Goal: Obtain resource: Obtain resource

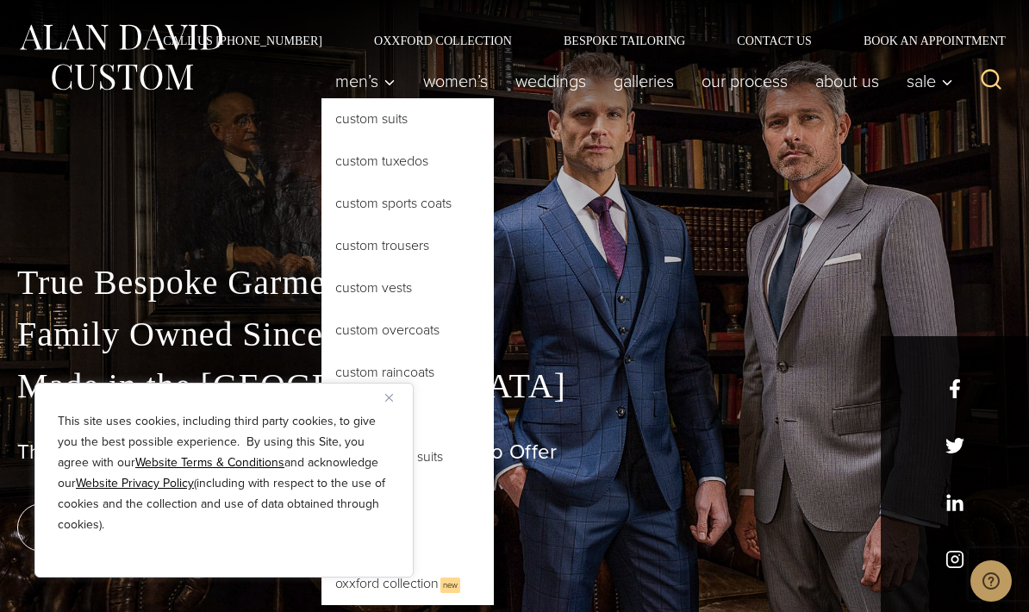
click at [399, 399] on button "Close" at bounding box center [395, 397] width 21 height 21
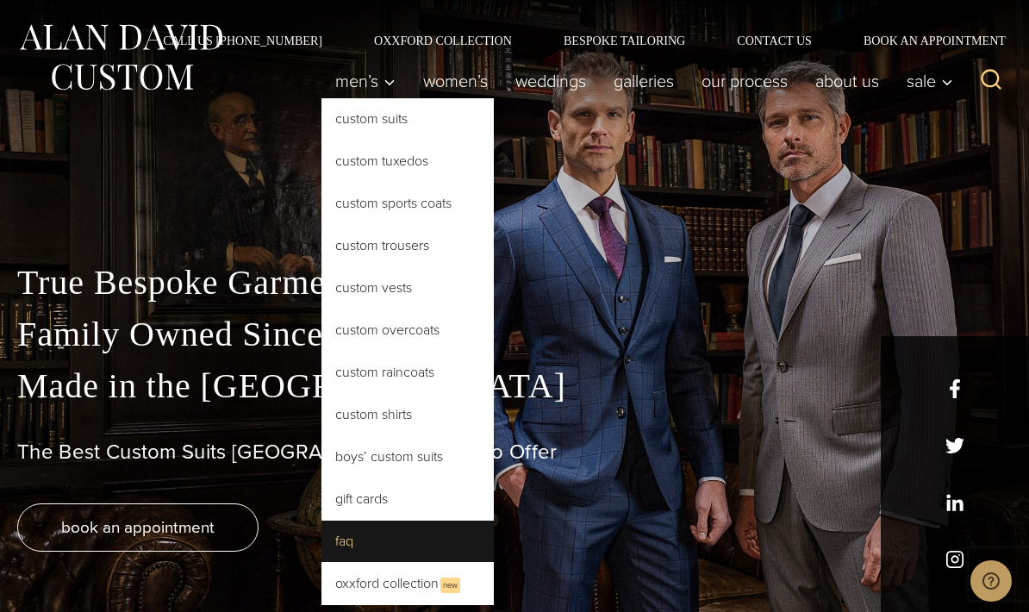
click at [342, 540] on link "FAQ" at bounding box center [407, 540] width 172 height 41
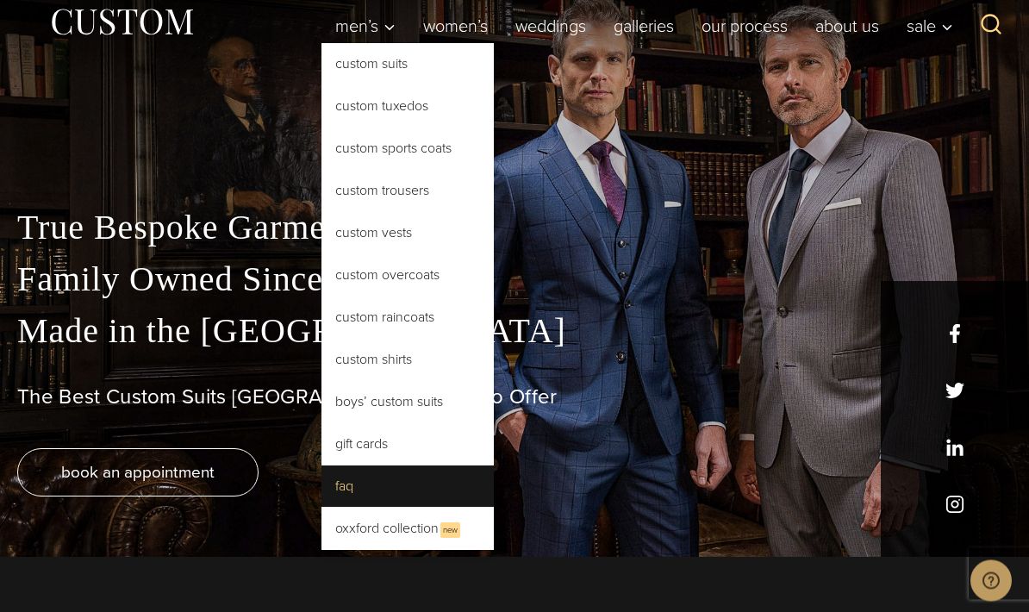
scroll to position [55, 0]
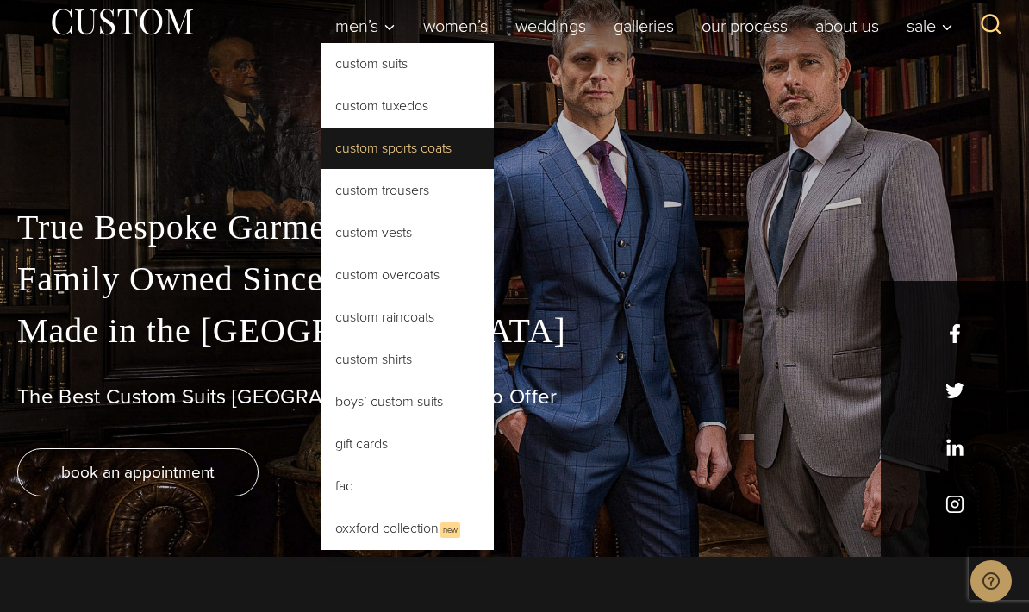
click at [345, 146] on link "Custom Sports Coats" at bounding box center [407, 147] width 172 height 41
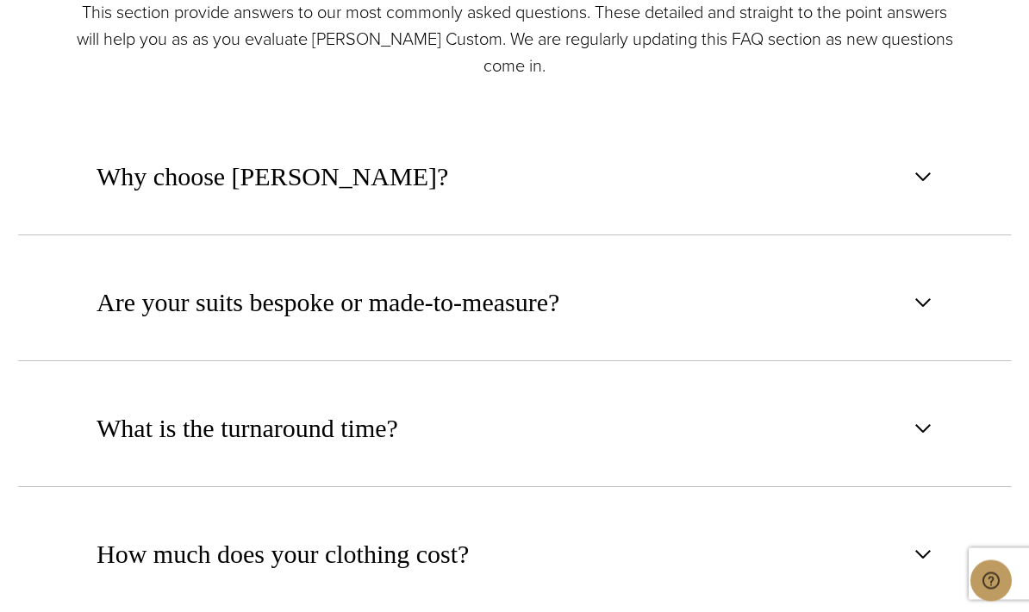
scroll to position [821, 0]
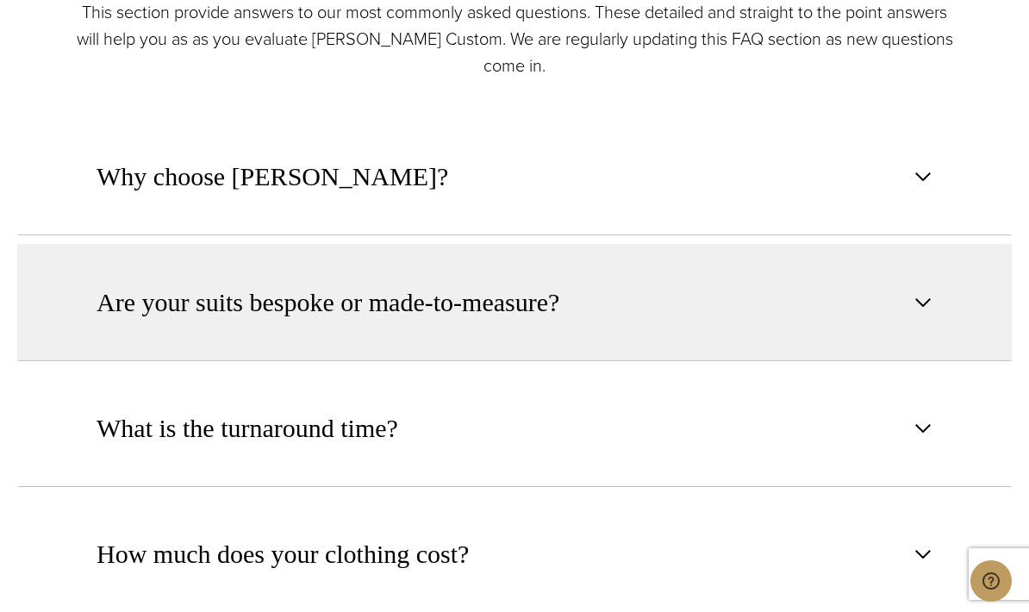
click at [129, 321] on span "Are your suits bespoke or made-to-measure?" at bounding box center [327, 302] width 463 height 38
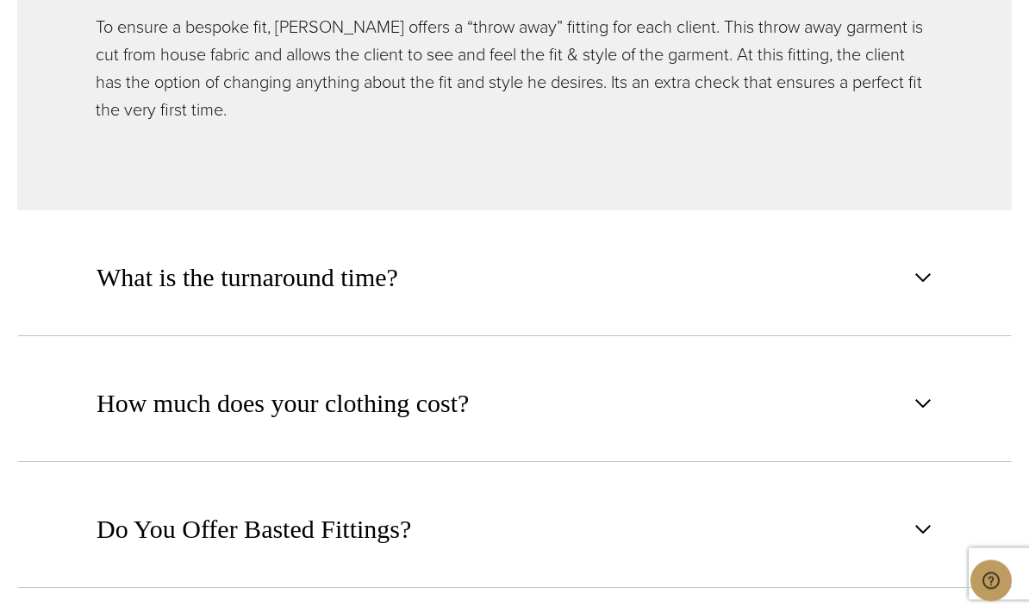
scroll to position [1388, 0]
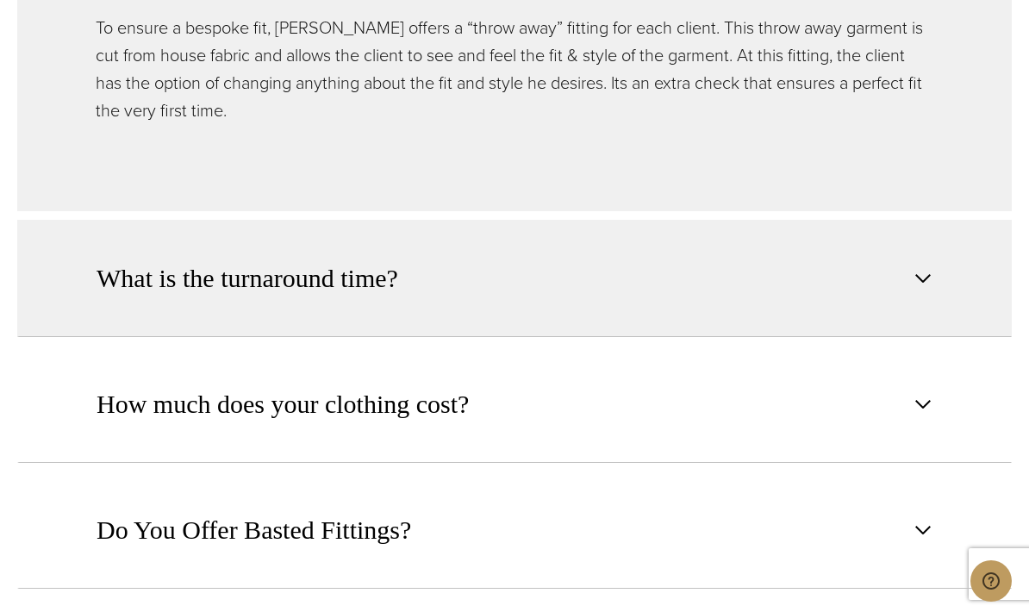
click at [121, 297] on span "What is the turnaround time?" at bounding box center [247, 278] width 302 height 38
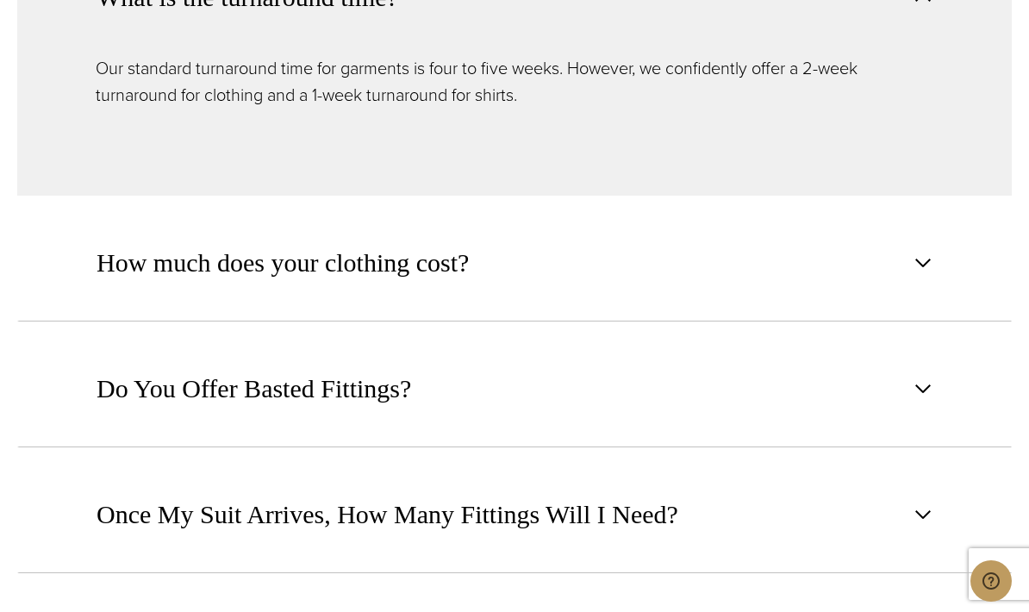
scroll to position [1226, 0]
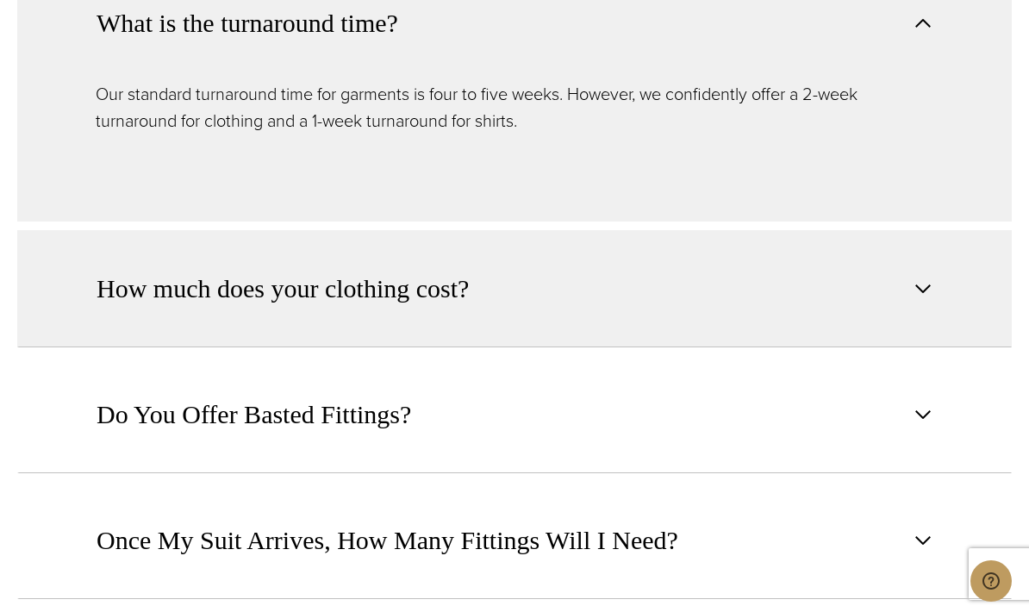
click at [109, 308] on span "How much does your clothing cost?" at bounding box center [282, 289] width 372 height 38
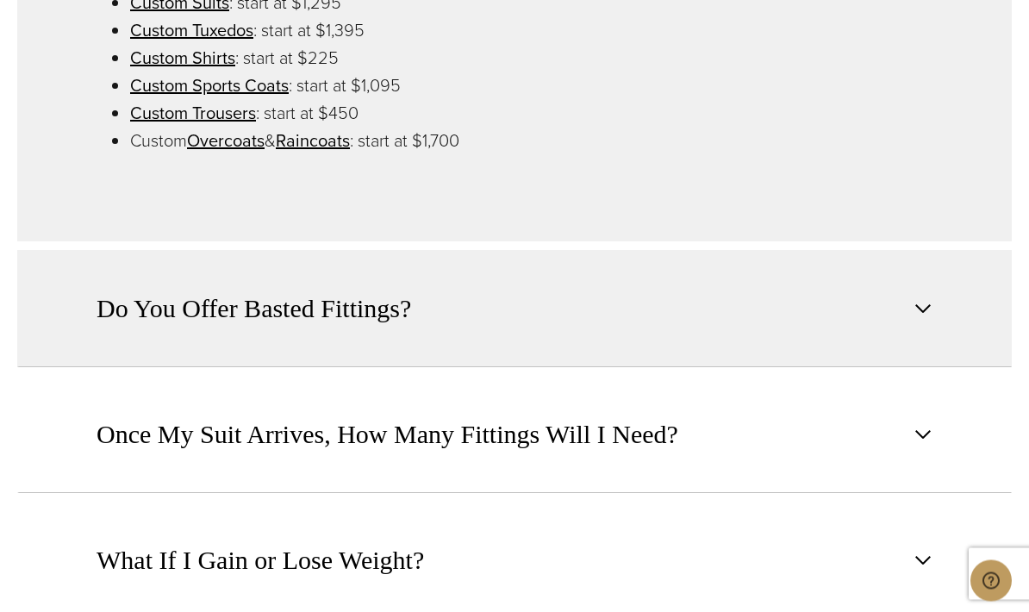
click at [109, 328] on span "Do You Offer Basted Fittings?" at bounding box center [253, 309] width 314 height 38
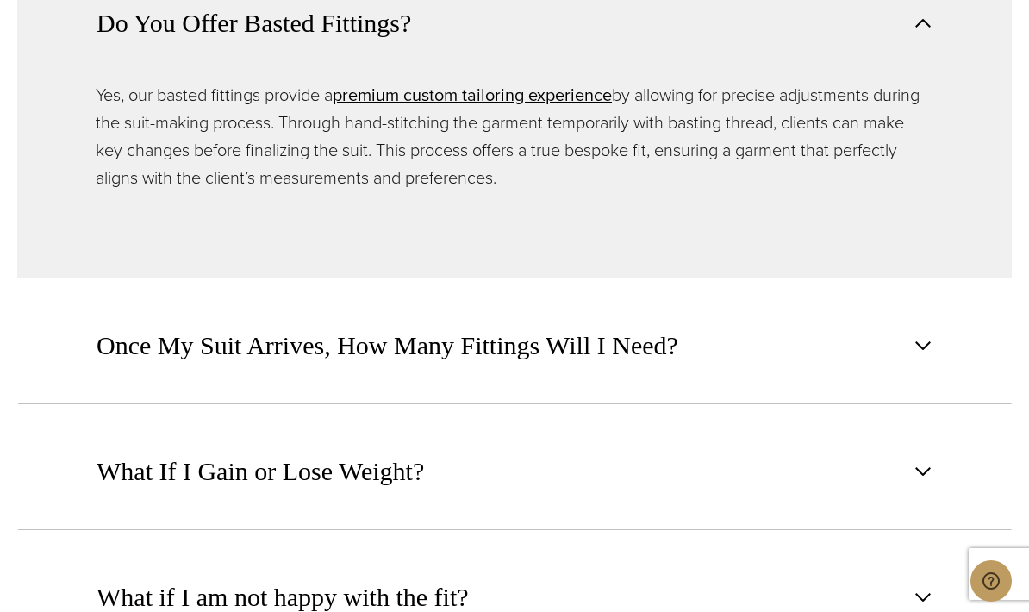
scroll to position [1478, 0]
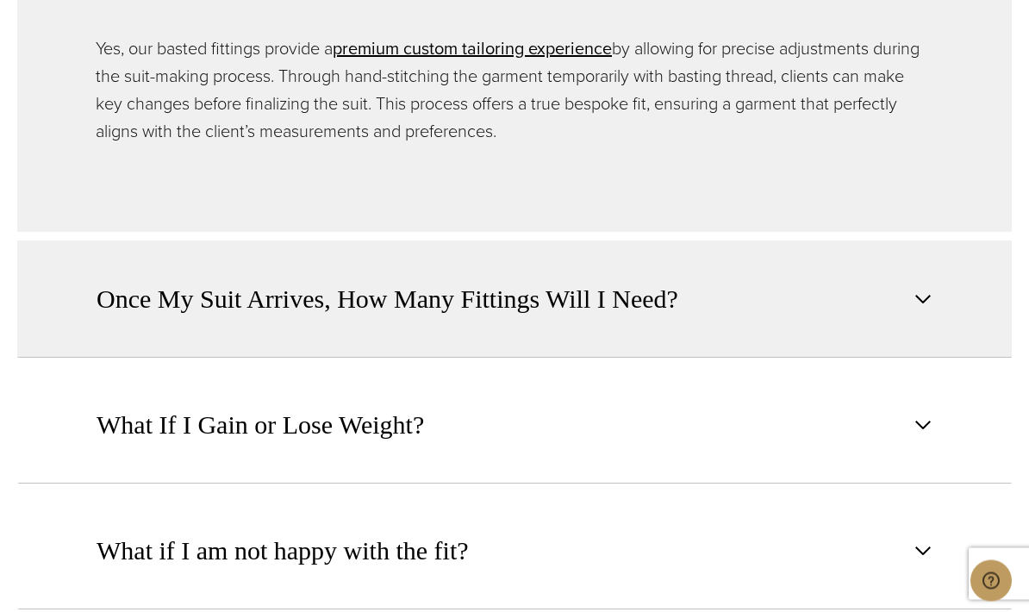
click at [109, 319] on span "Once My Suit Arrives, How Many Fittings Will I Need?" at bounding box center [386, 300] width 581 height 38
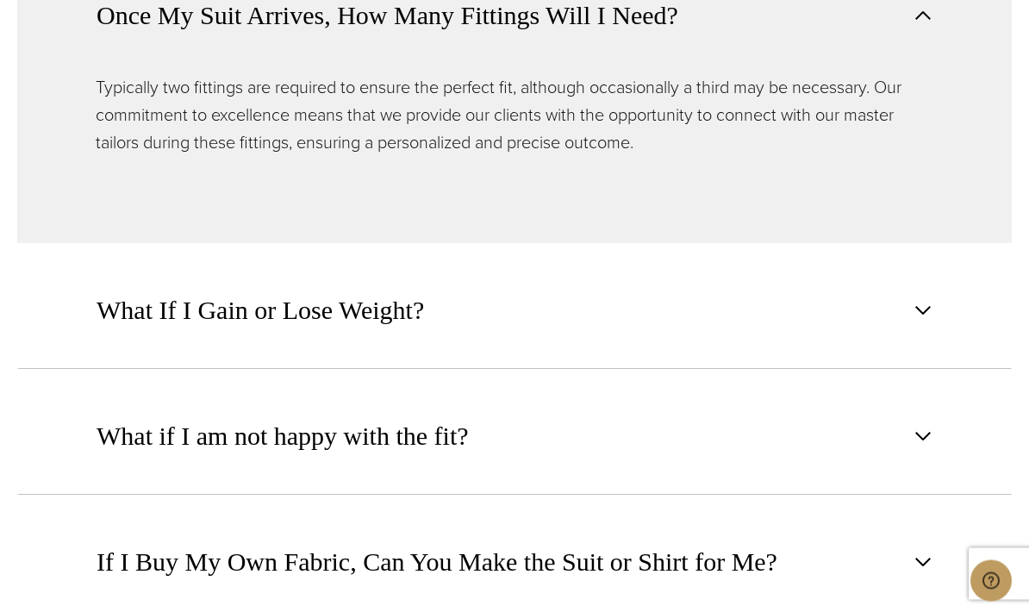
scroll to position [1612, 0]
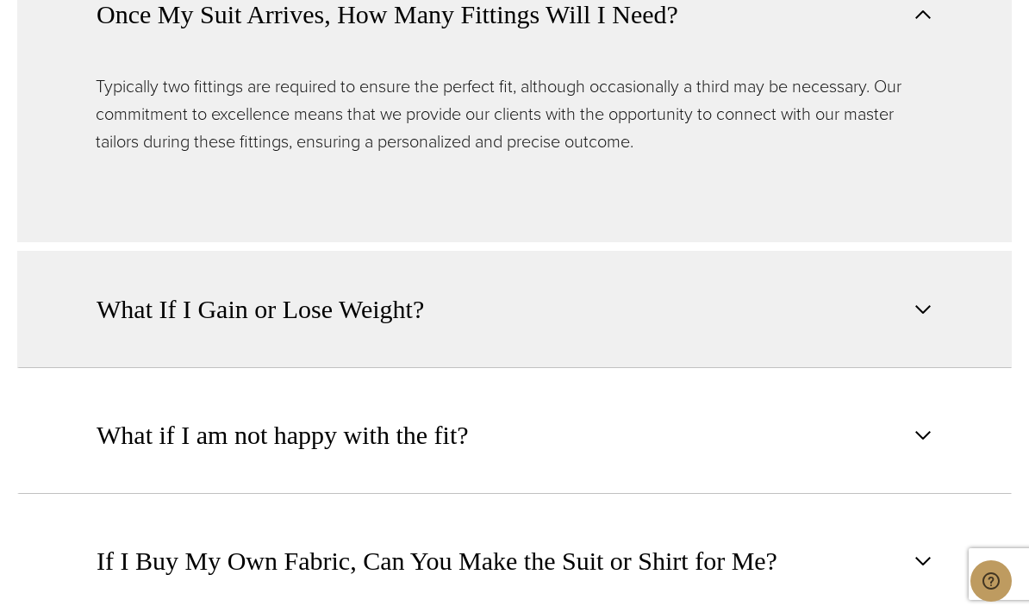
click at [106, 328] on span "What If I Gain or Lose Weight?" at bounding box center [259, 309] width 327 height 38
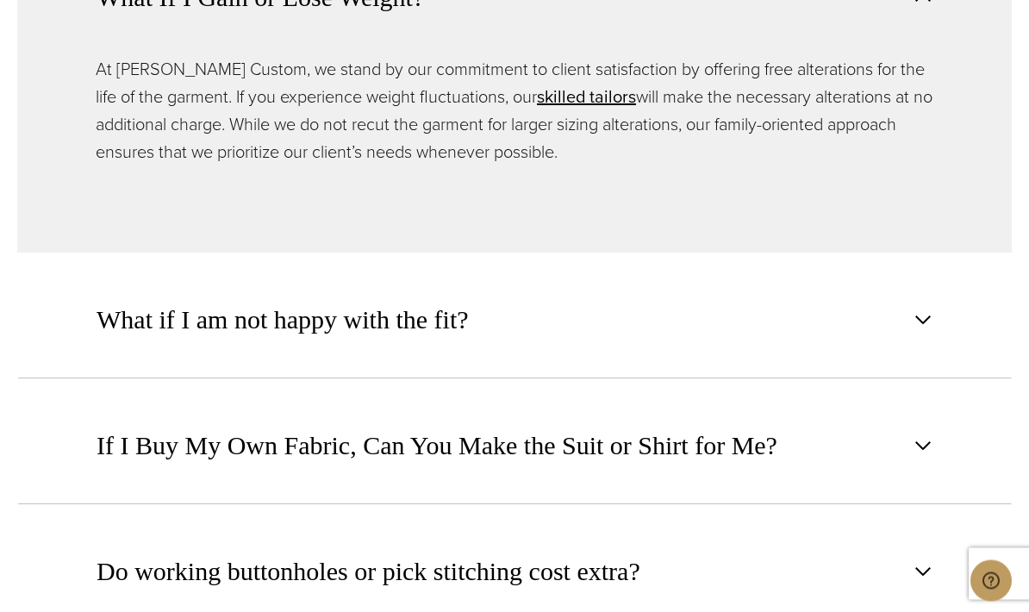
scroll to position [1755, 0]
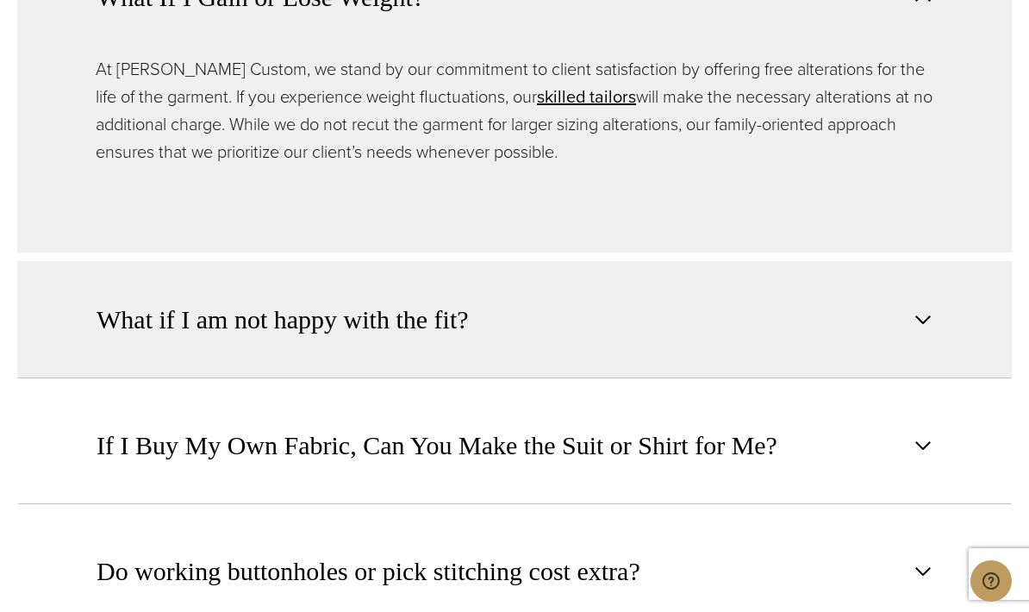
click at [98, 339] on span "What if I am not happy with the fit?" at bounding box center [282, 320] width 372 height 38
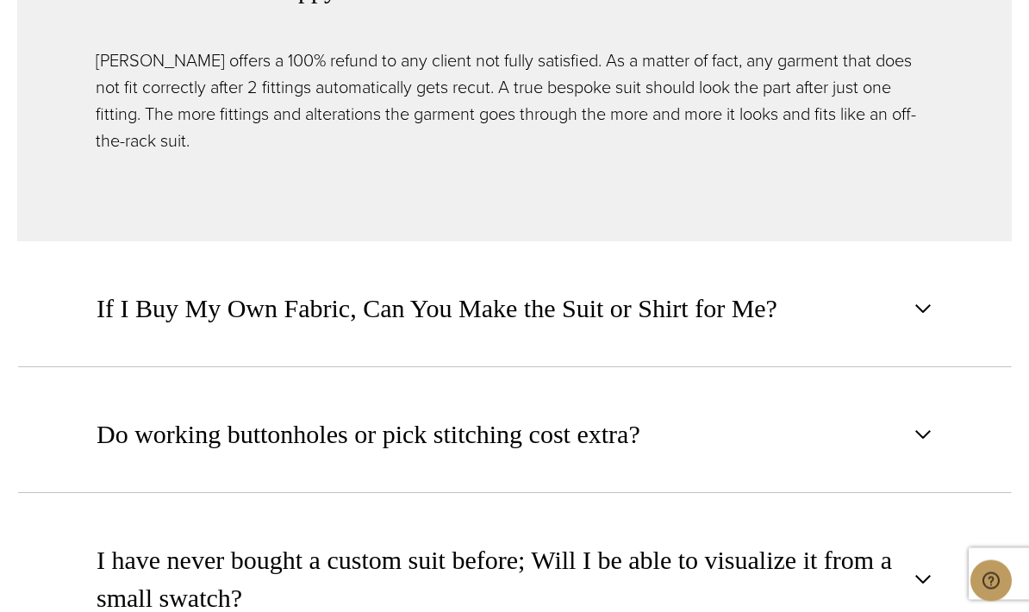
scroll to position [1888, 0]
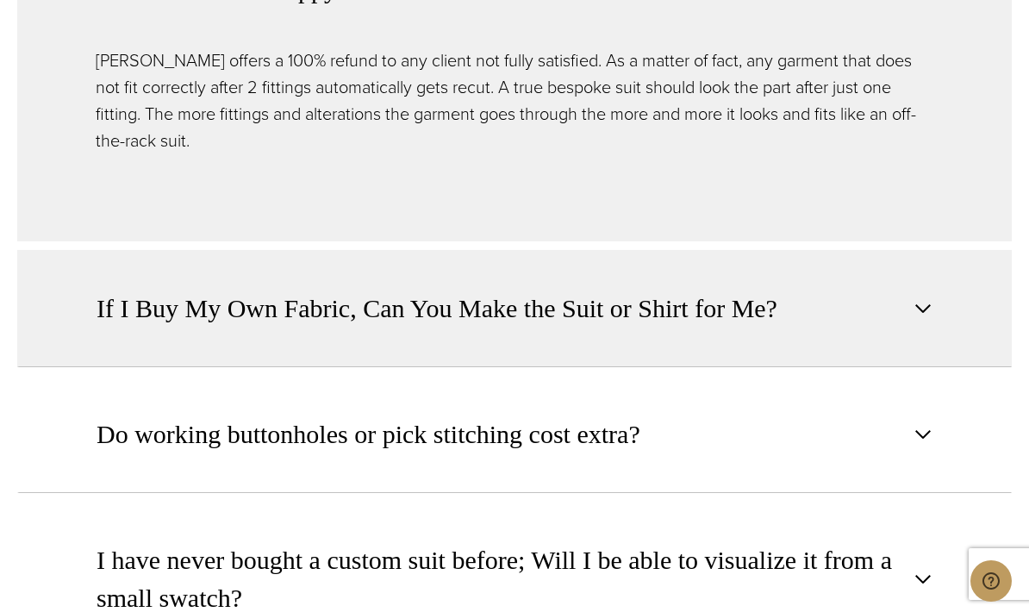
click at [91, 367] on button "If I Buy My Own Fabric, Can You Make the Suit or Shirt for Me?" at bounding box center [514, 308] width 994 height 117
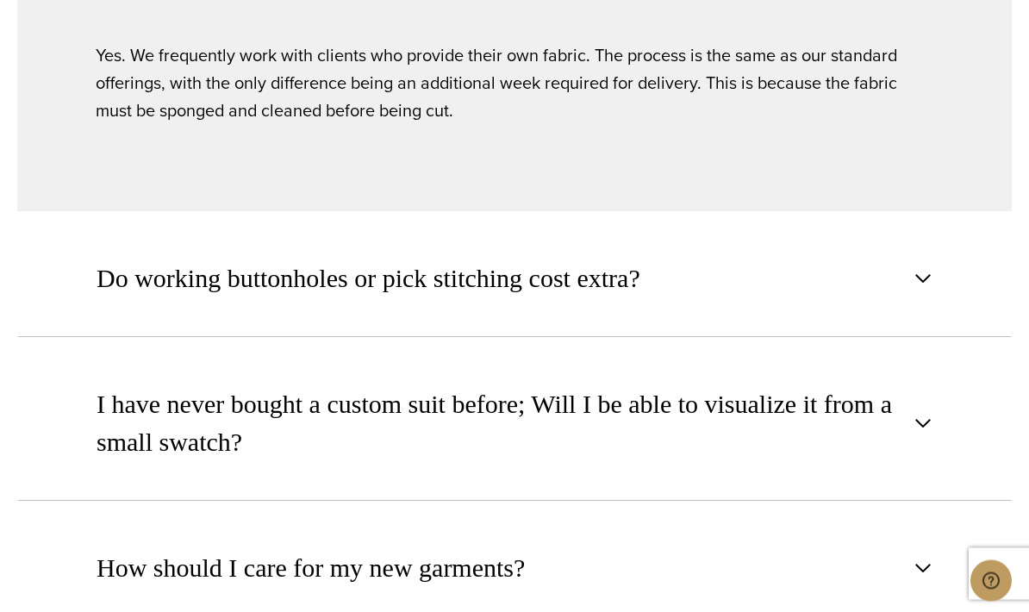
scroll to position [2020, 0]
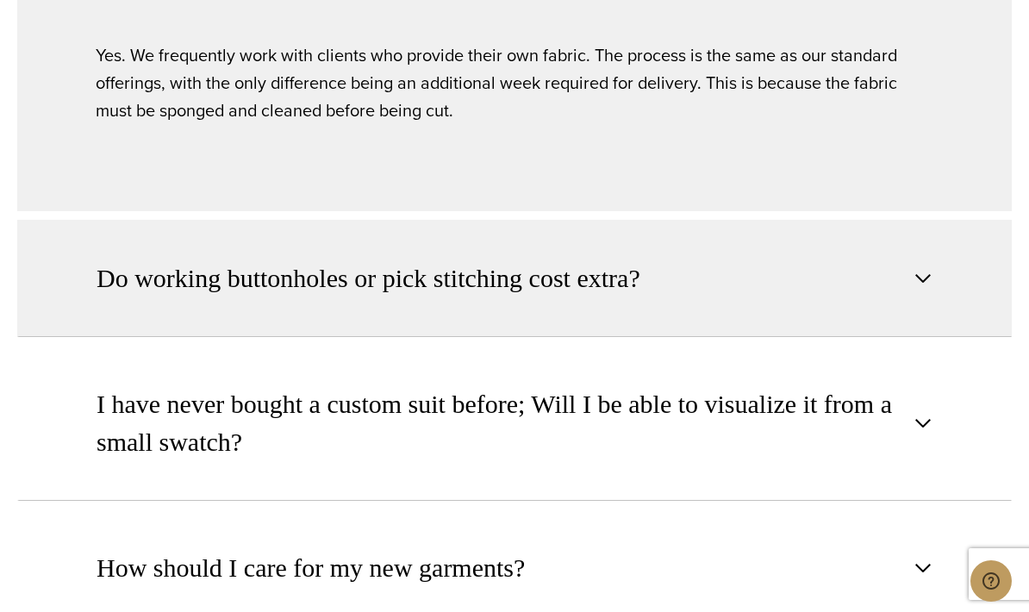
click at [98, 297] on span "Do working buttonholes or pick stitching cost extra?" at bounding box center [368, 278] width 544 height 38
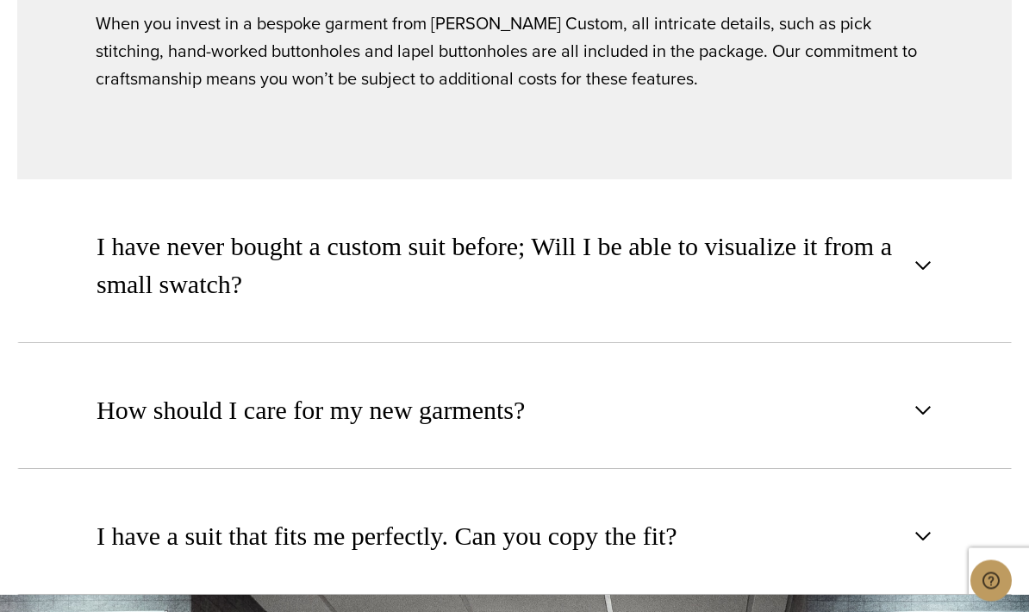
scroll to position [2178, 0]
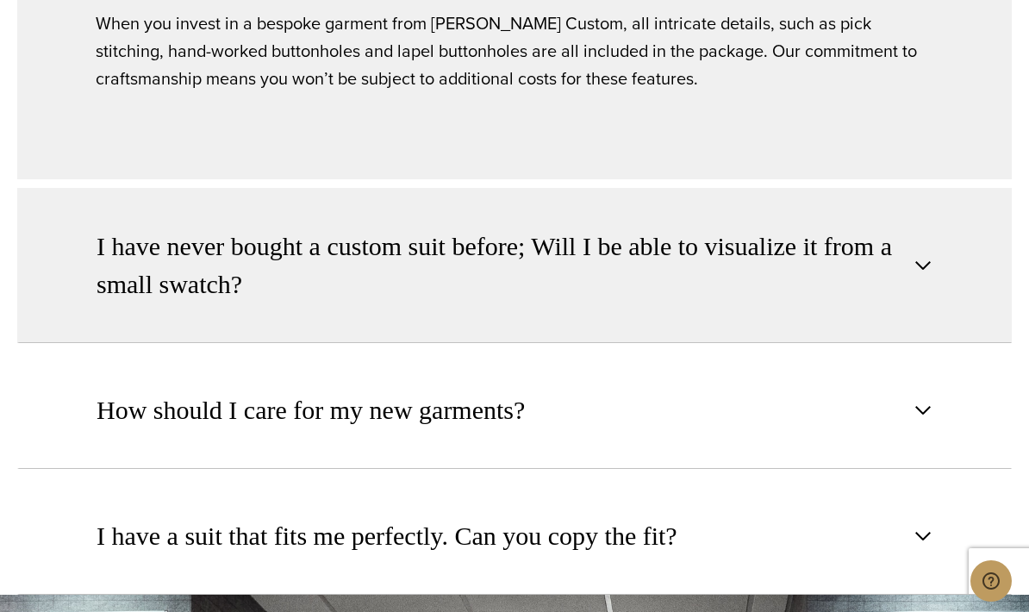
click at [84, 343] on button "I have never bought a custom suit before; Will I be able to visualize it from a…" at bounding box center [514, 265] width 994 height 155
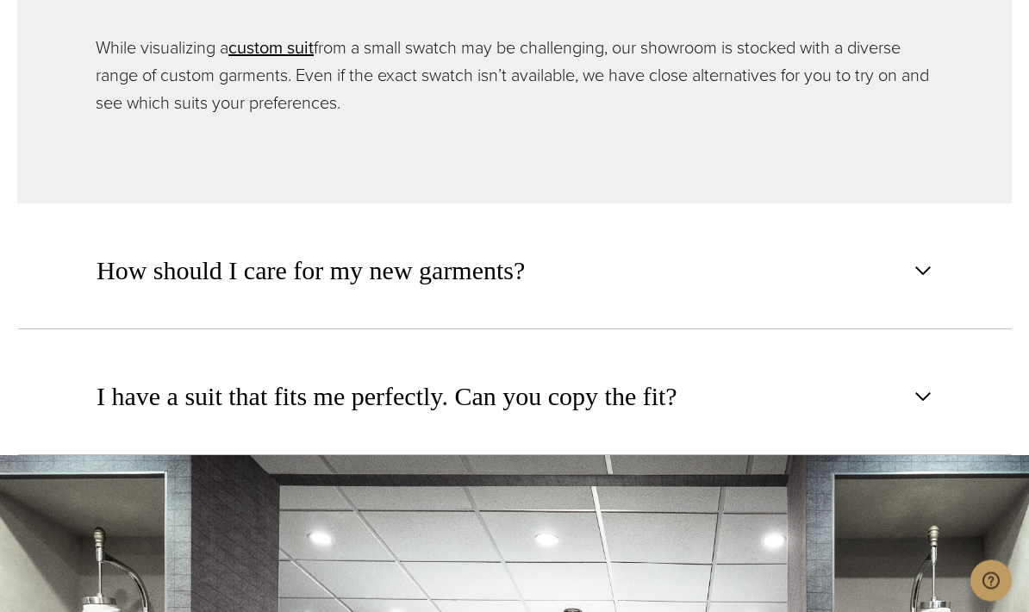
scroll to position [2317, 0]
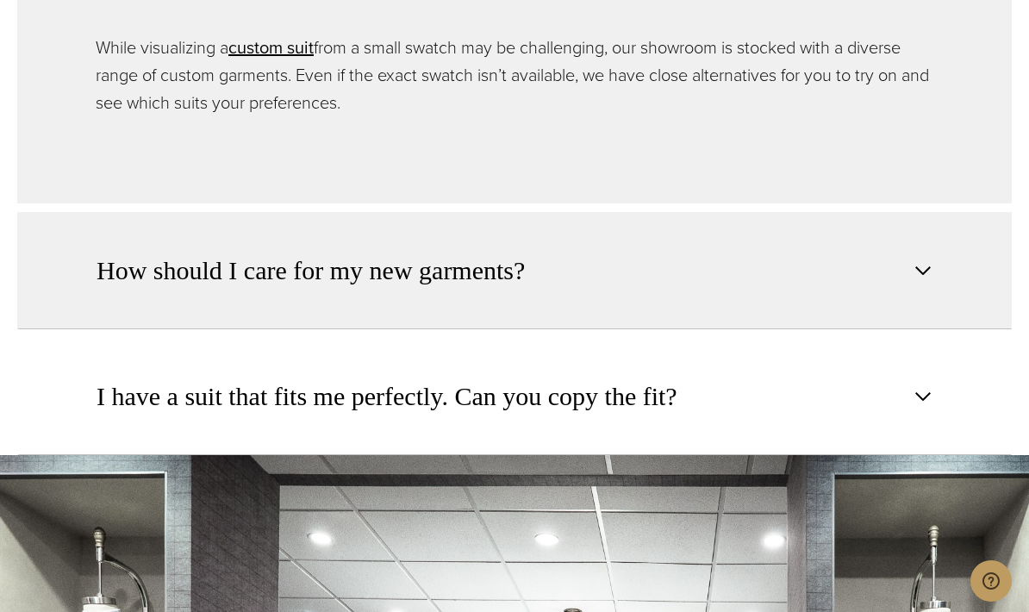
click at [91, 329] on button "How should I care for my new garments?" at bounding box center [514, 270] width 994 height 117
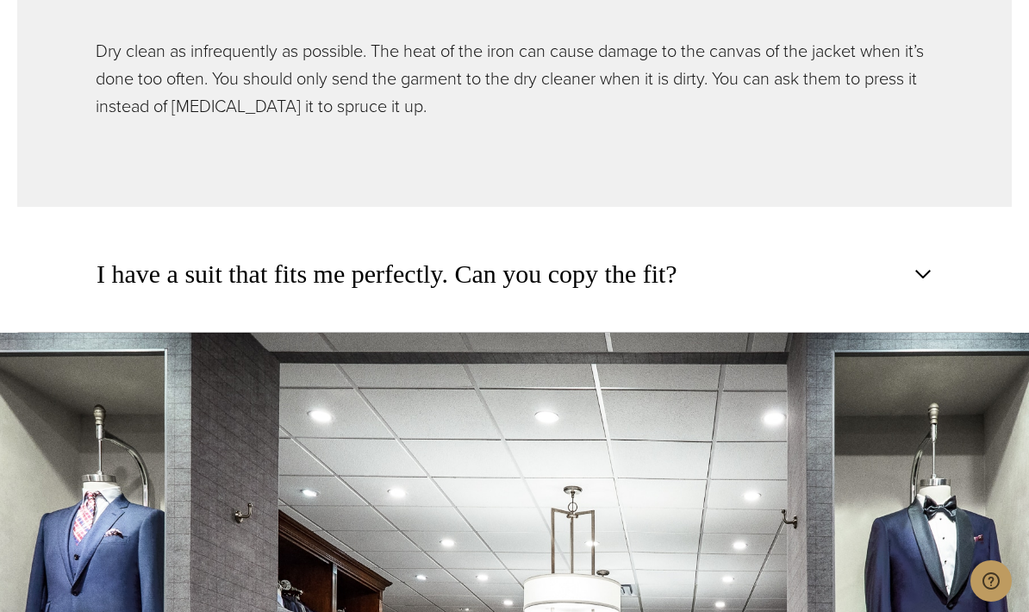
scroll to position [2422, 0]
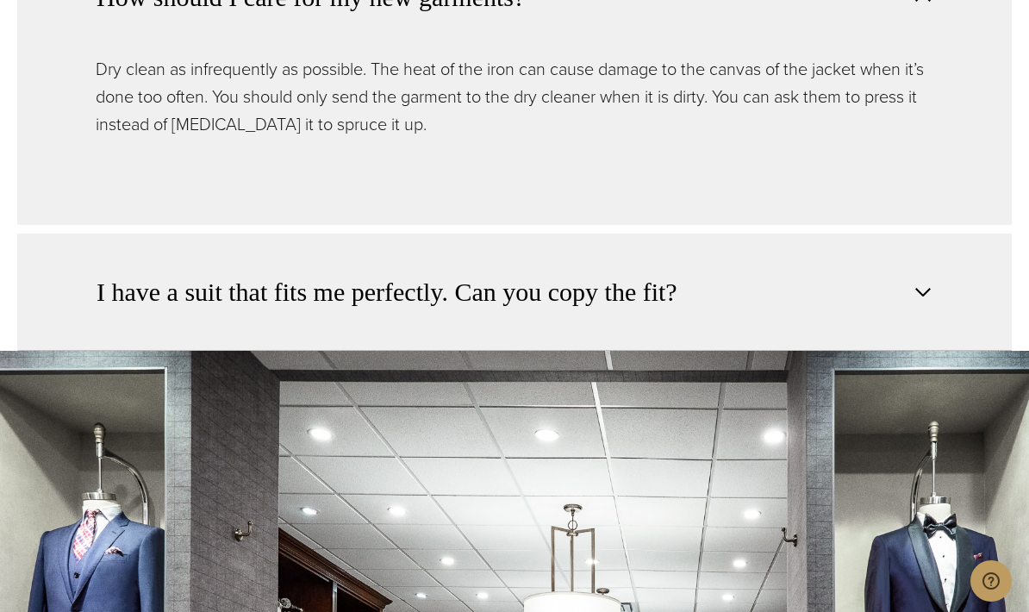
click at [88, 351] on button "I have a suit that fits me perfectly. Can you copy the fit?" at bounding box center [514, 291] width 994 height 117
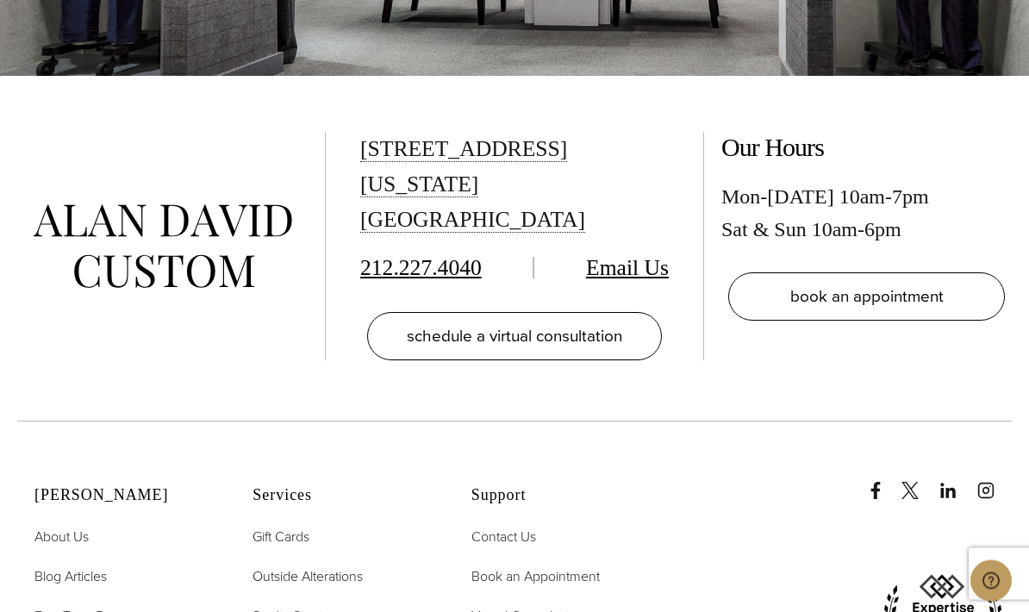
scroll to position [3266, 0]
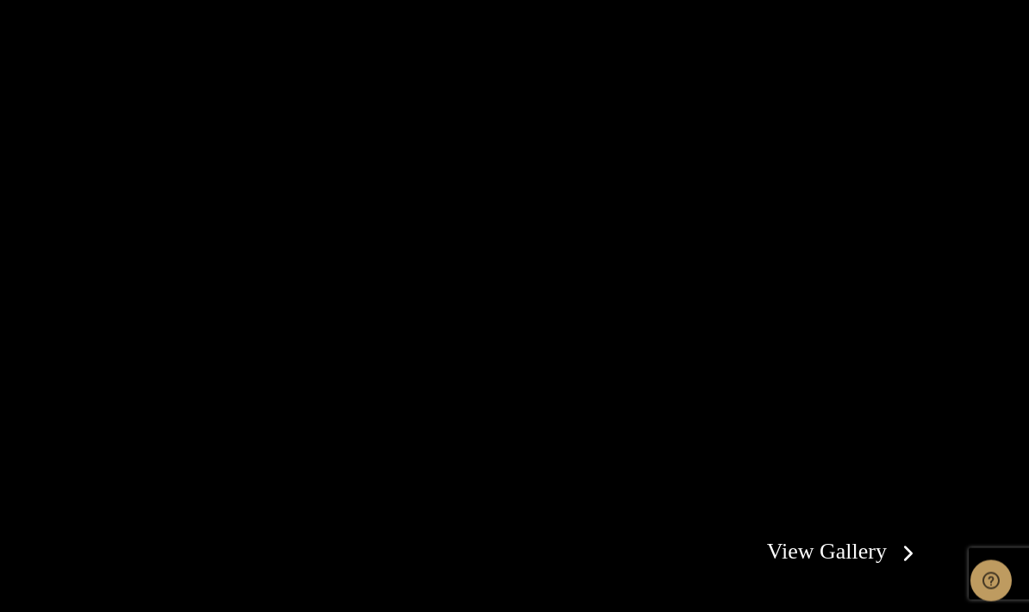
scroll to position [2977, 0]
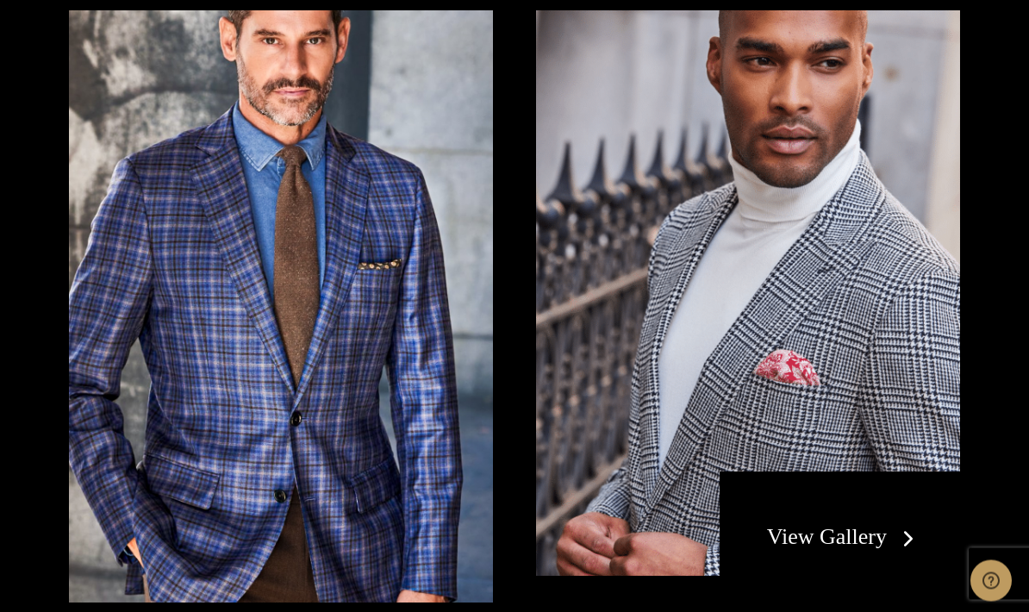
click at [889, 536] on link "View Gallery" at bounding box center [844, 537] width 154 height 25
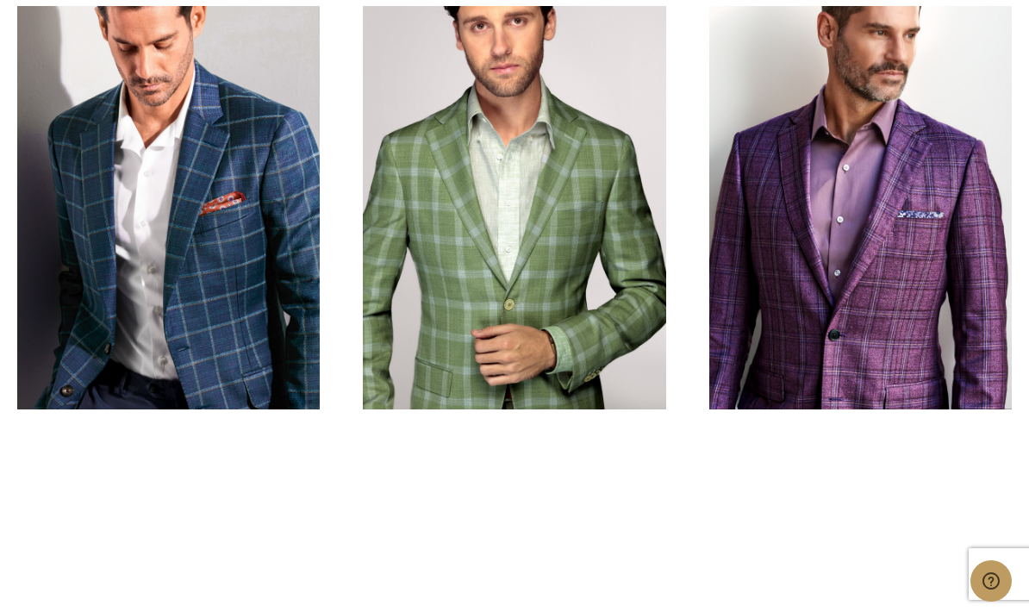
scroll to position [656, 0]
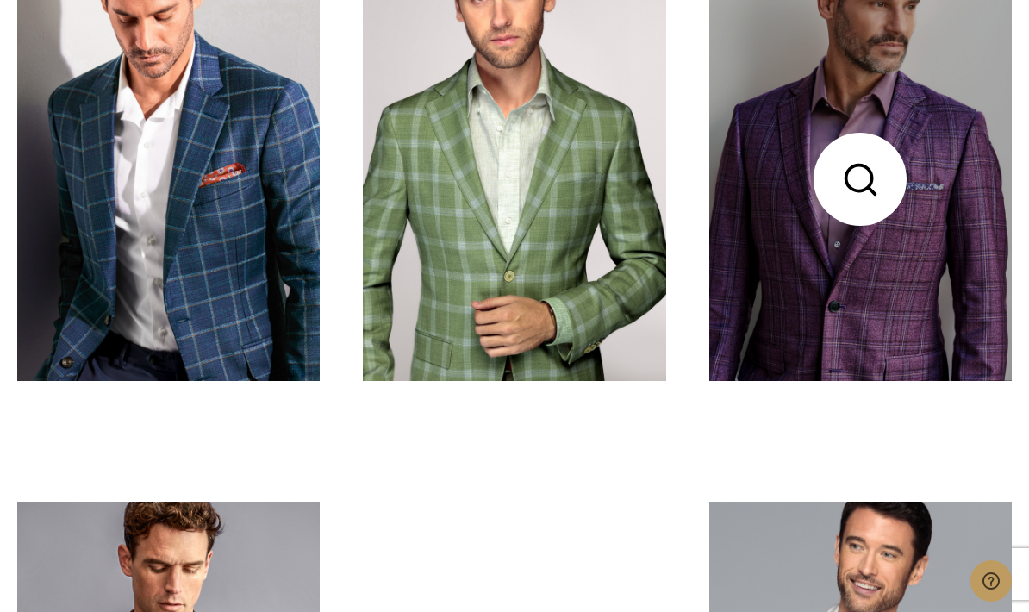
click at [827, 365] on link at bounding box center [860, 179] width 302 height 403
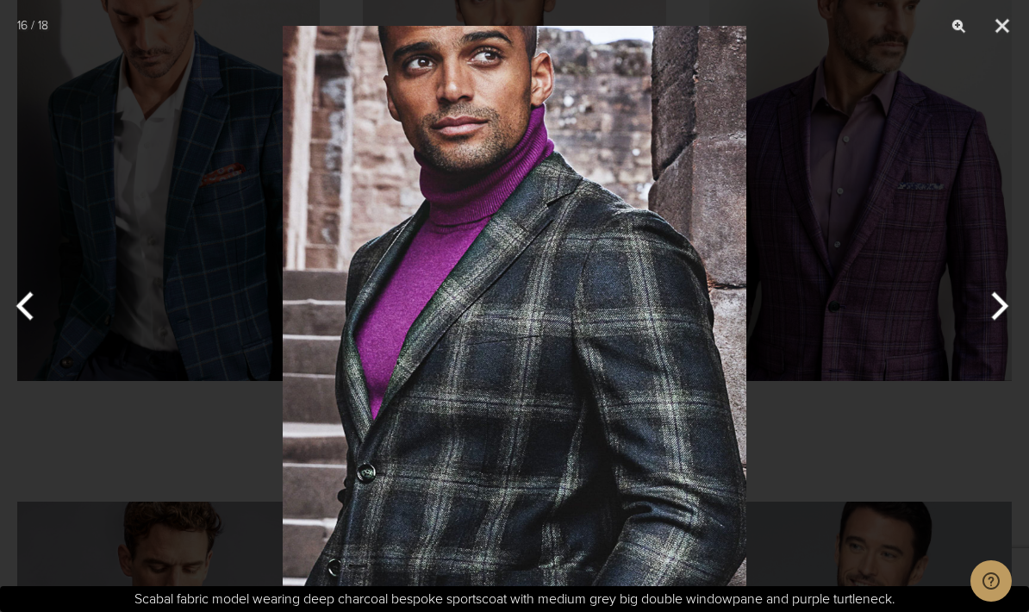
click at [756, 449] on div at bounding box center [514, 306] width 1029 height 612
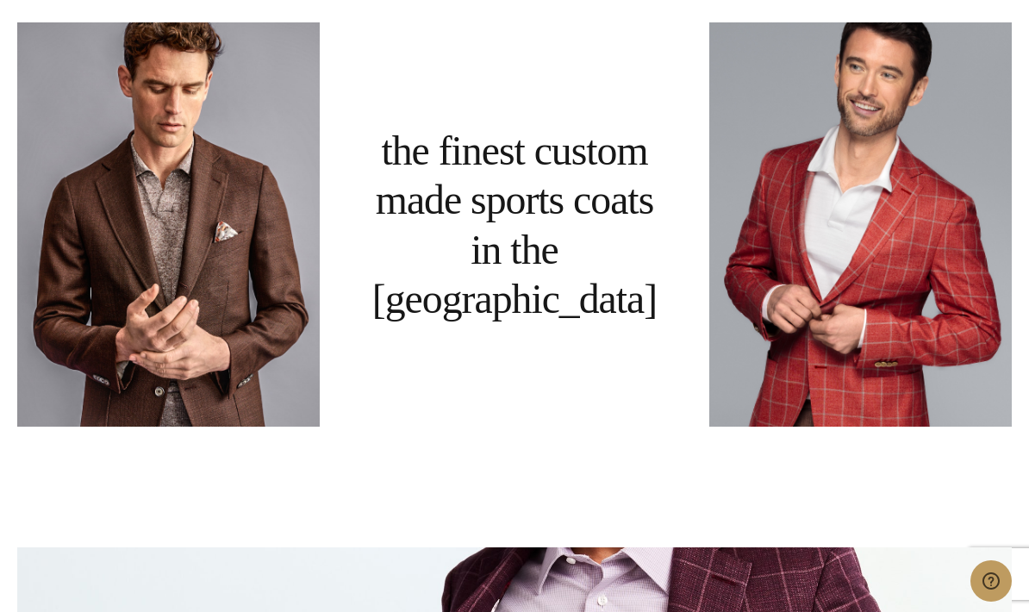
scroll to position [1107, 0]
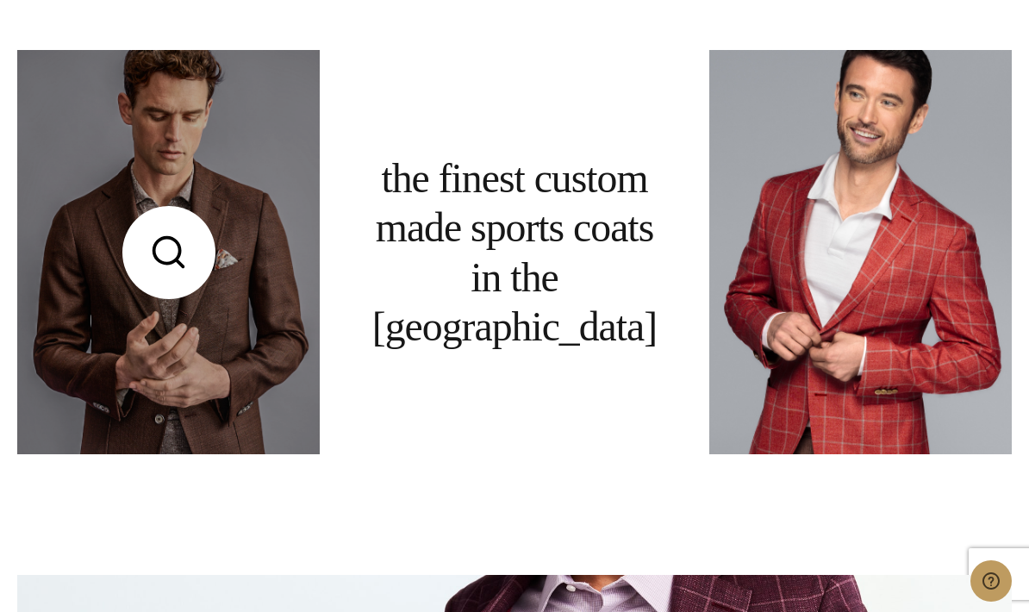
click at [245, 453] on link at bounding box center [168, 251] width 302 height 403
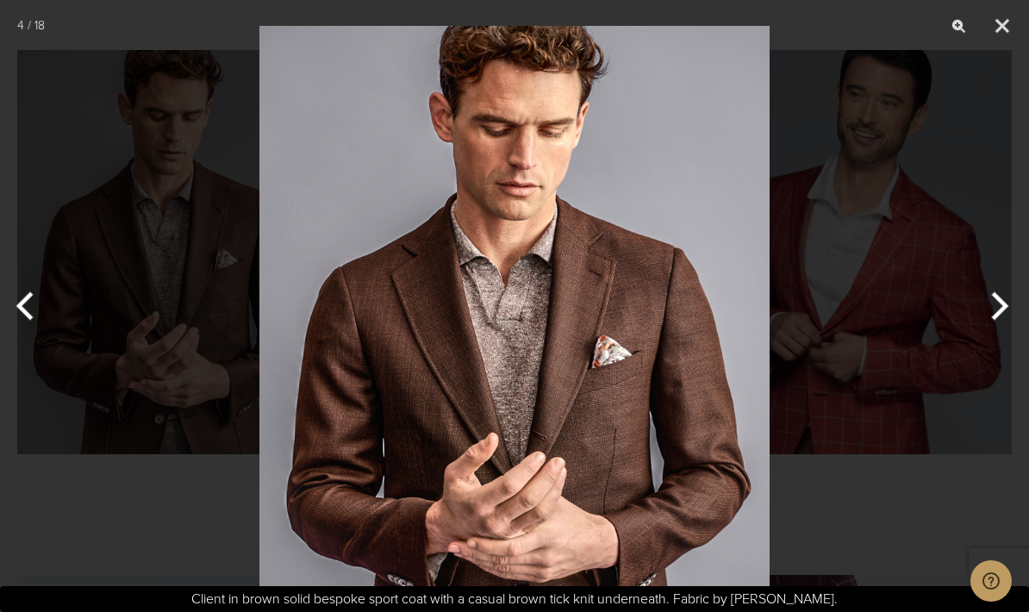
click at [1002, 336] on button "Next" at bounding box center [996, 306] width 65 height 86
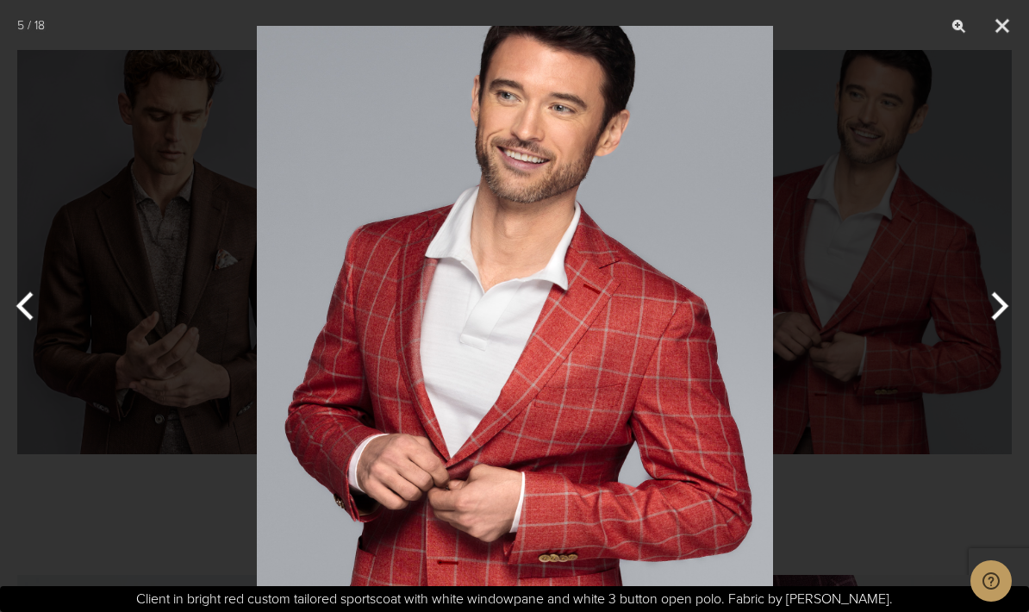
click at [993, 338] on button "Next" at bounding box center [996, 306] width 65 height 86
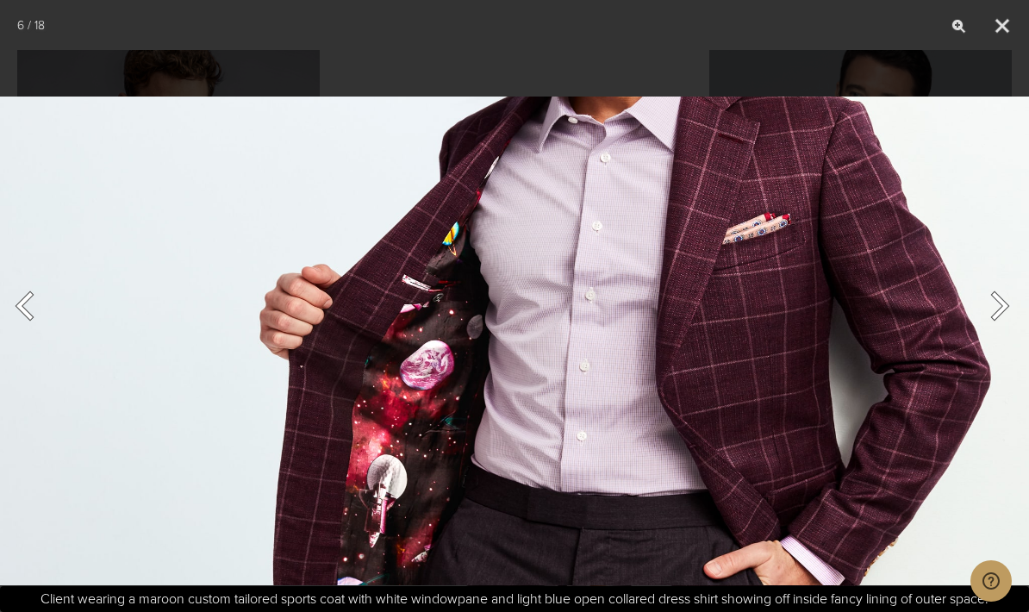
click at [999, 338] on button "Next" at bounding box center [996, 306] width 65 height 86
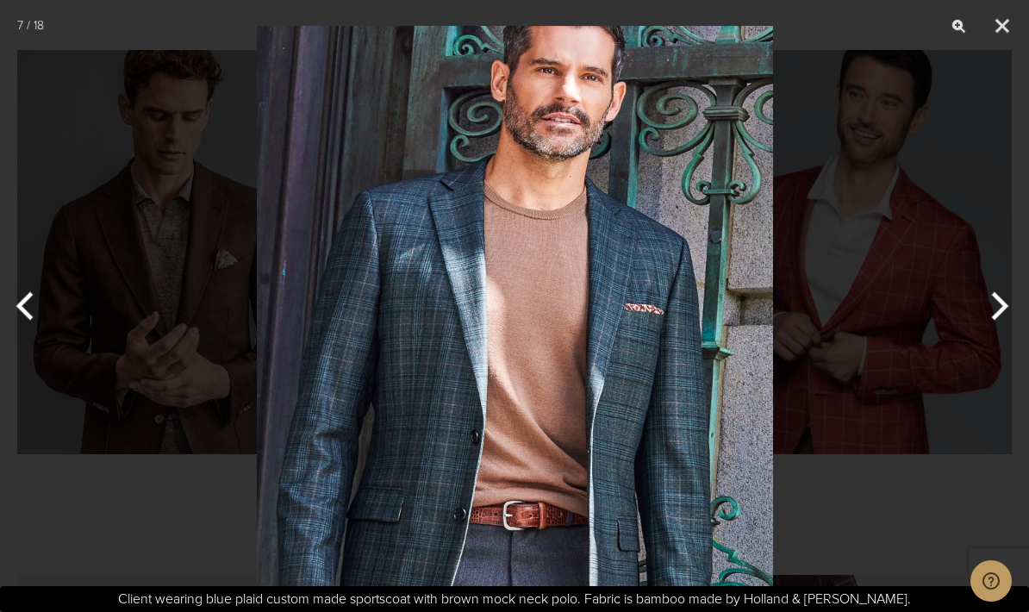
click at [1003, 333] on button "Next" at bounding box center [996, 306] width 65 height 86
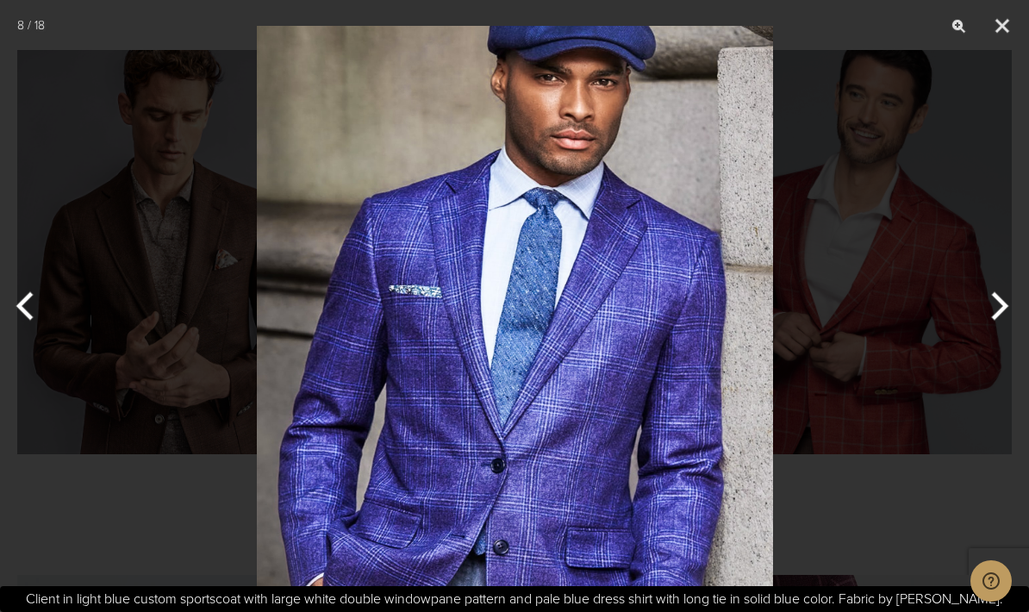
click at [1002, 341] on button "Next" at bounding box center [996, 306] width 65 height 86
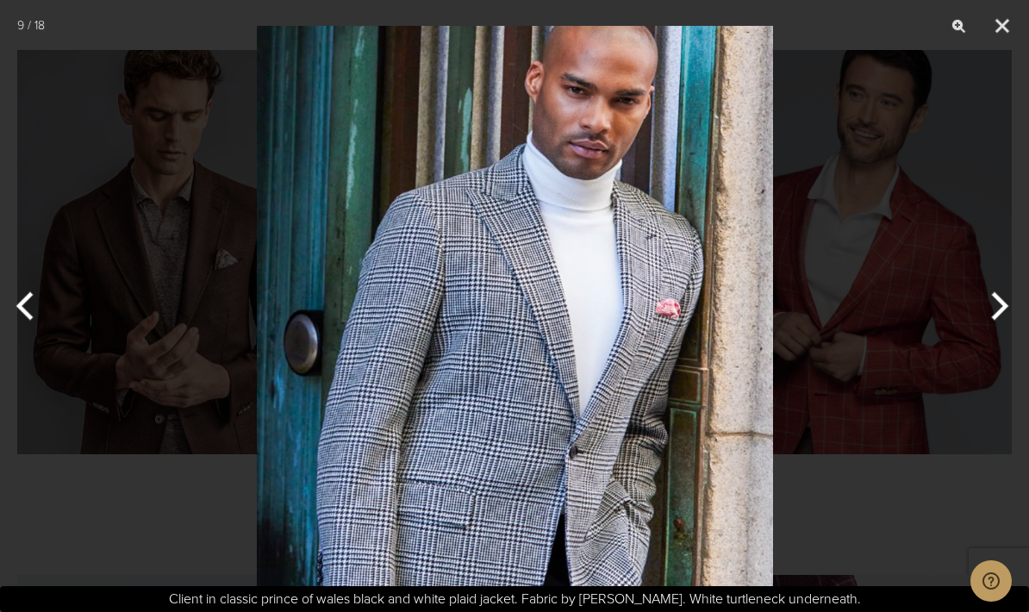
click at [998, 333] on button "Next" at bounding box center [996, 306] width 65 height 86
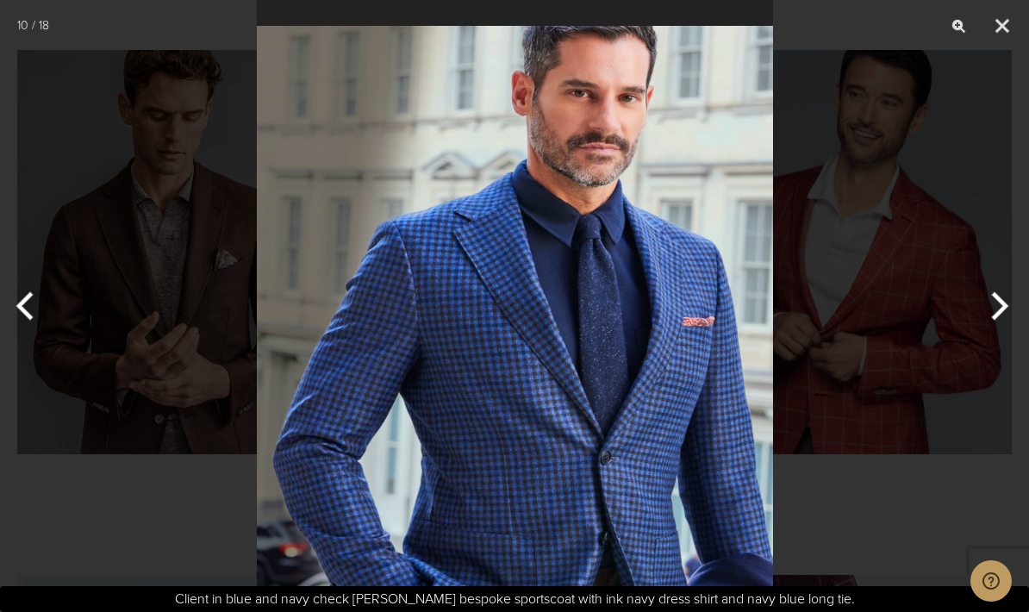
click at [999, 340] on button "Next" at bounding box center [996, 306] width 65 height 86
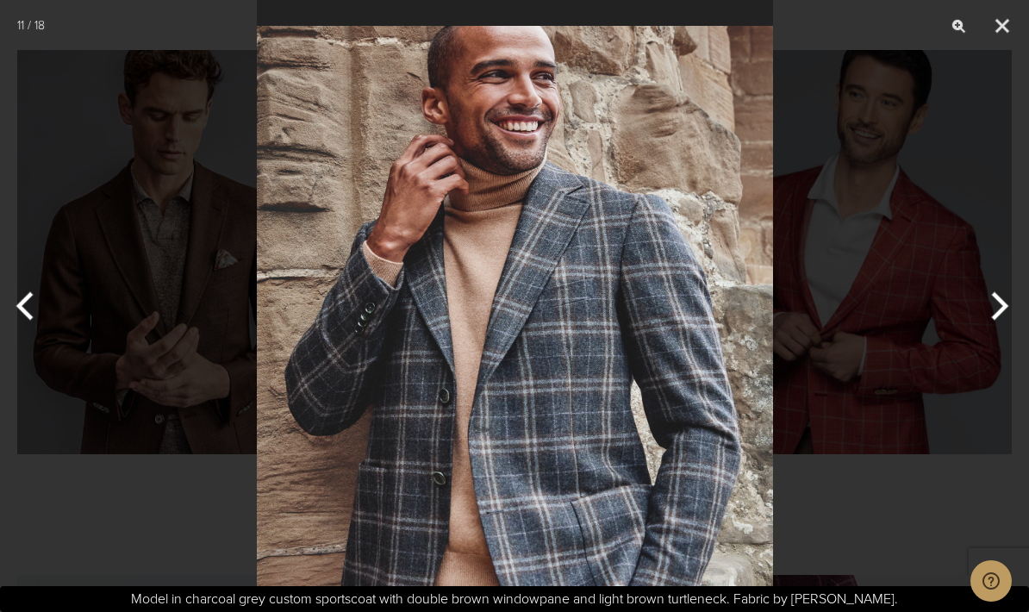
click at [1001, 341] on button "Next" at bounding box center [996, 306] width 65 height 86
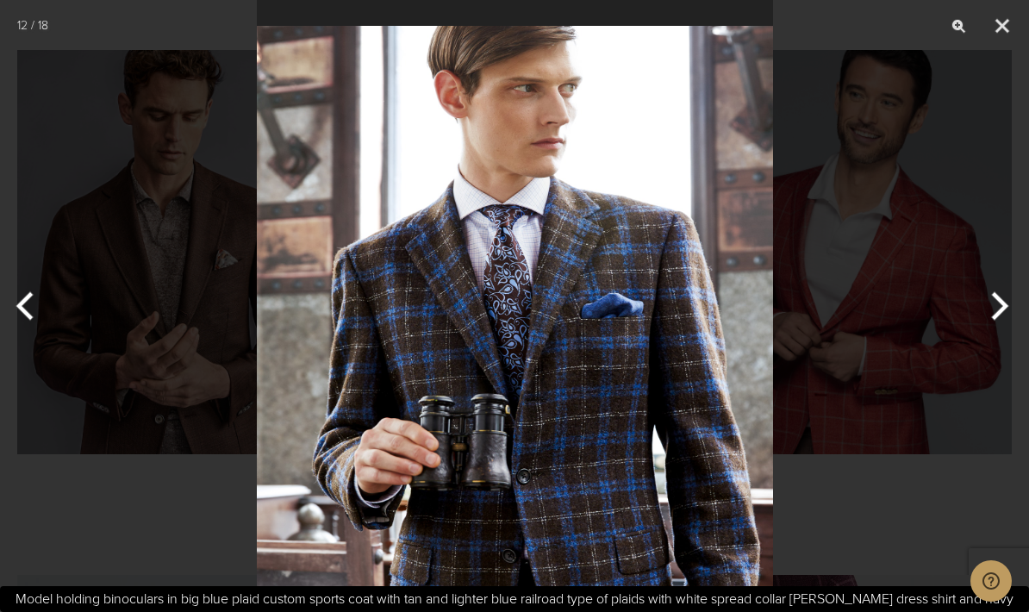
click at [998, 339] on button "Next" at bounding box center [996, 306] width 65 height 86
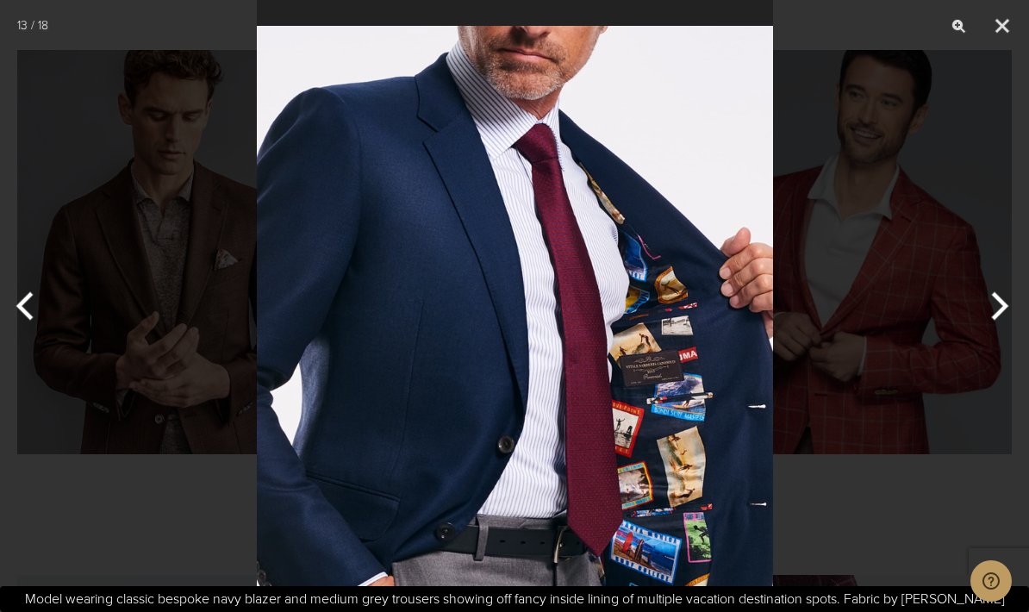
click at [999, 341] on button "Next" at bounding box center [996, 306] width 65 height 86
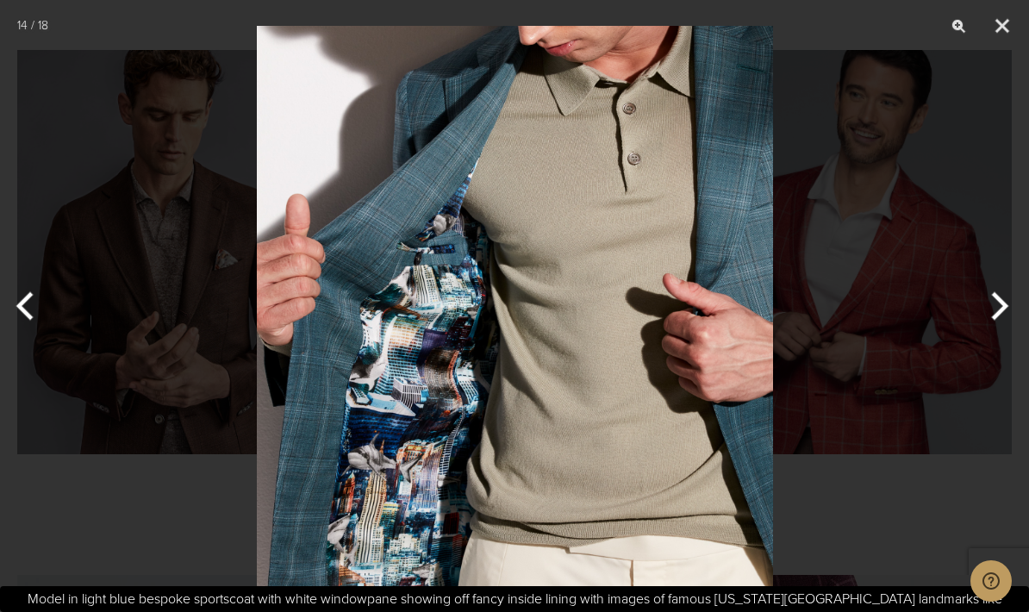
click at [38, 345] on button "Previous" at bounding box center [32, 306] width 65 height 86
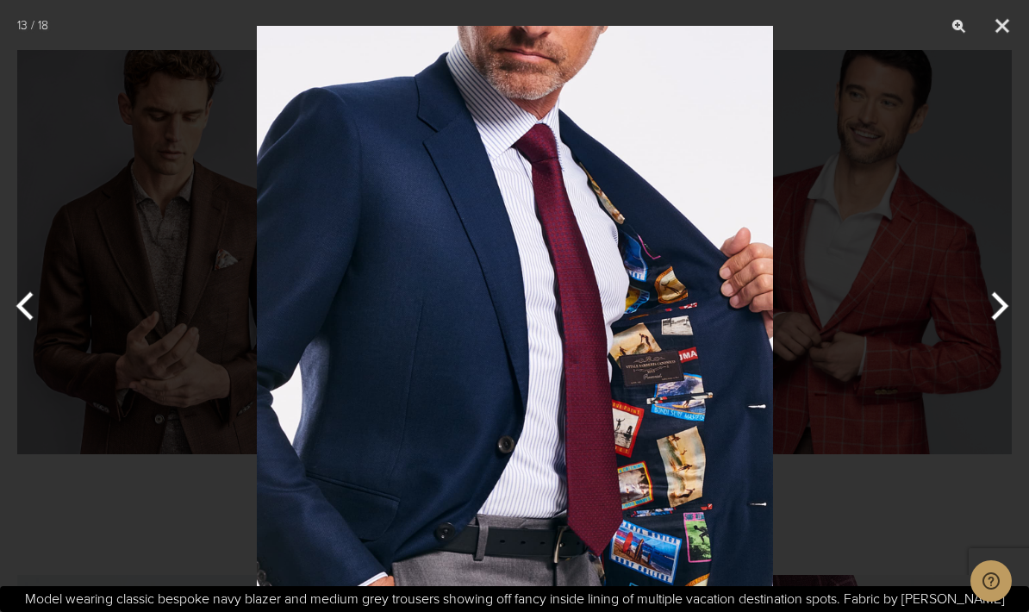
click at [46, 349] on button "Previous" at bounding box center [32, 306] width 65 height 86
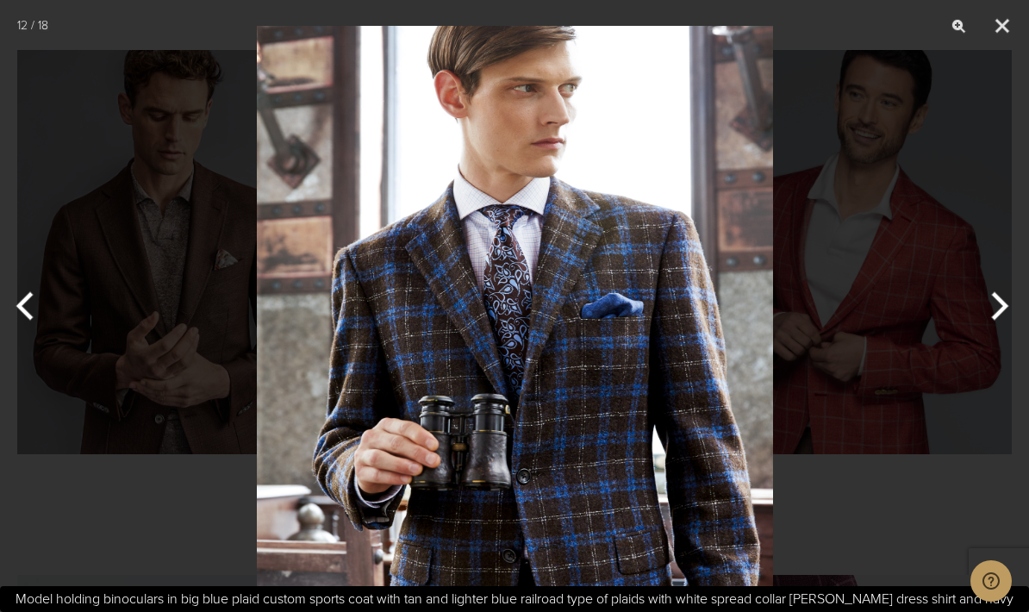
click at [992, 339] on button "Next" at bounding box center [996, 306] width 65 height 86
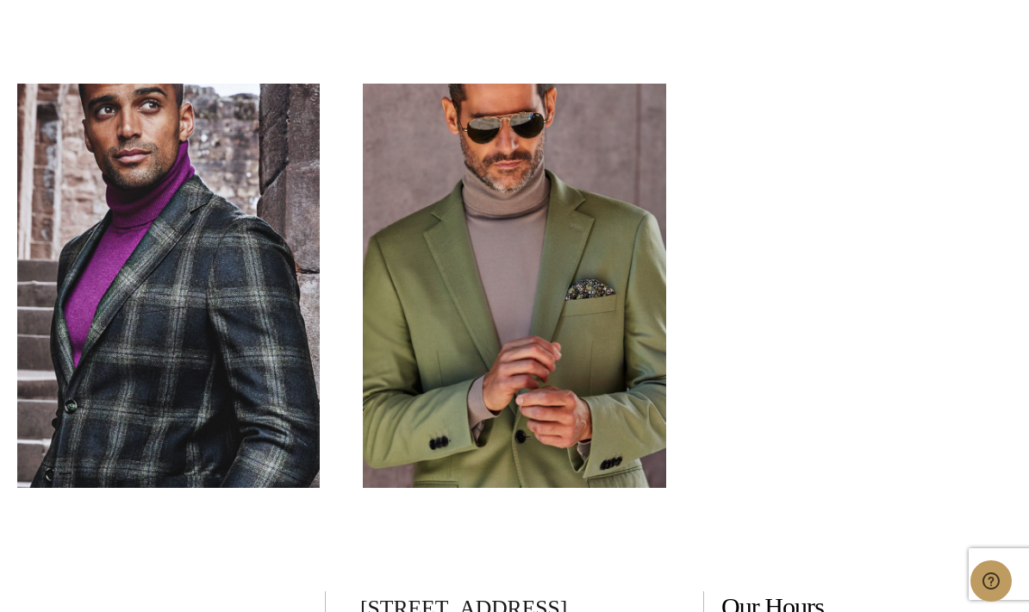
scroll to position [4436, 0]
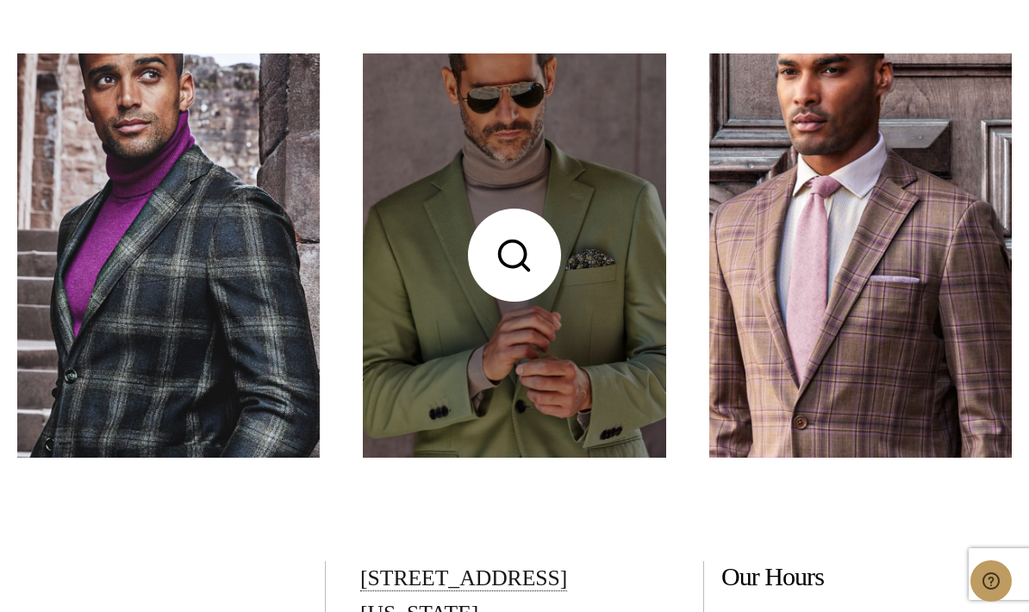
click at [639, 400] on link at bounding box center [514, 254] width 302 height 403
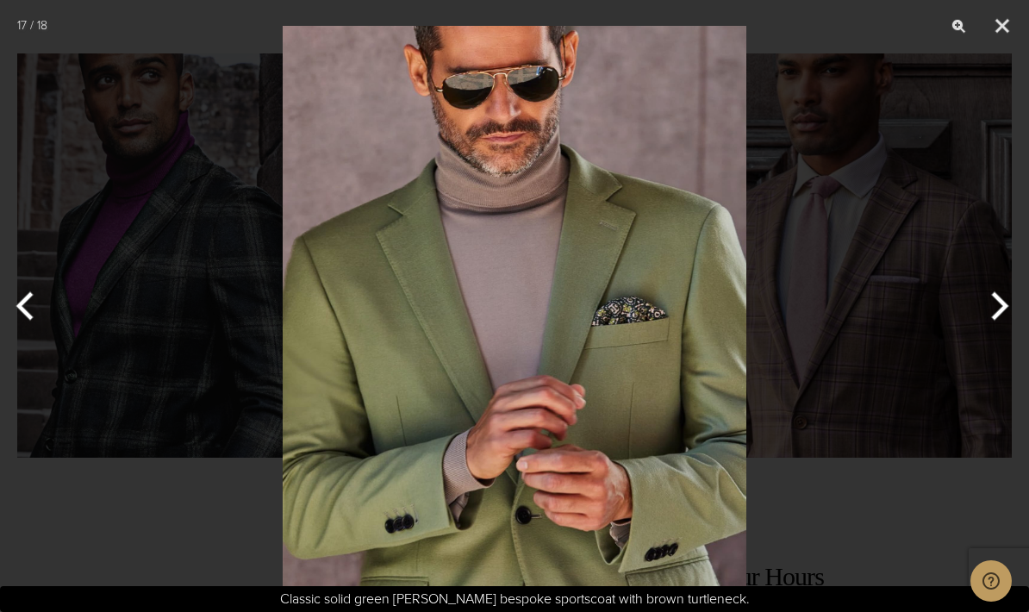
click at [998, 312] on button "Next" at bounding box center [996, 306] width 65 height 86
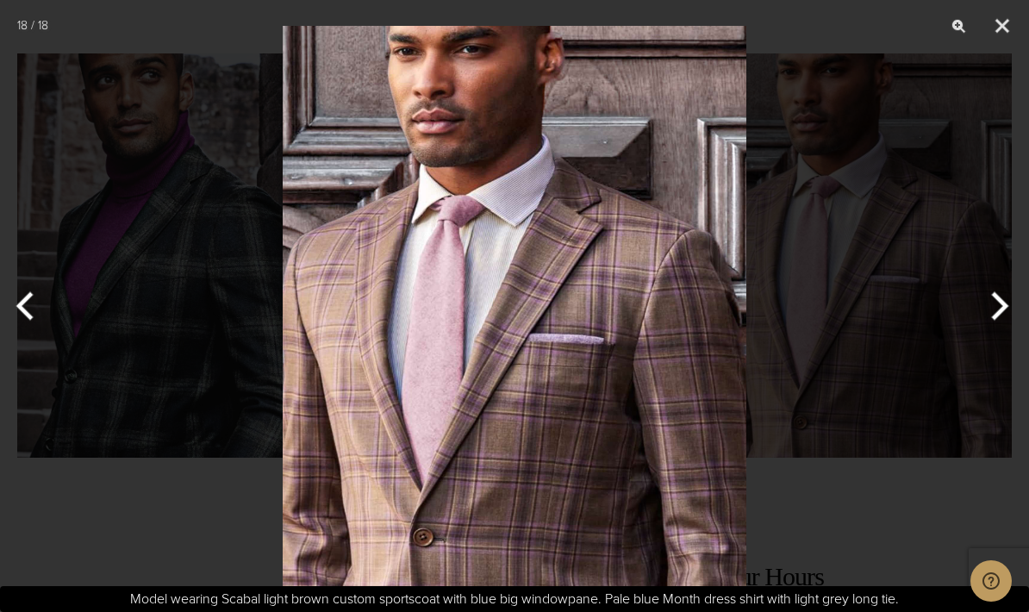
click at [1017, 295] on button "Next" at bounding box center [996, 306] width 65 height 86
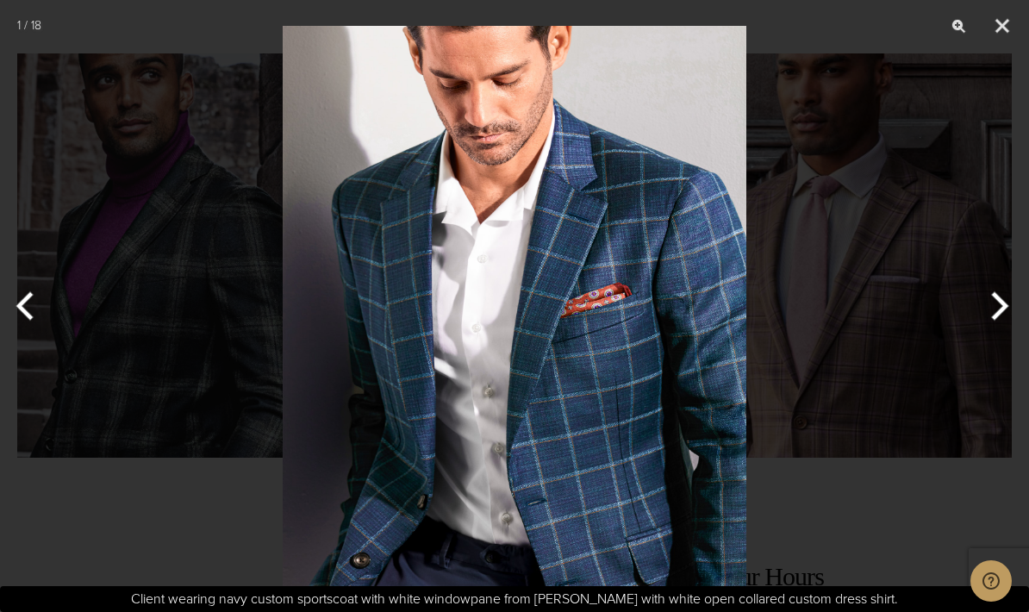
click at [1003, 297] on button "Next" at bounding box center [996, 306] width 65 height 86
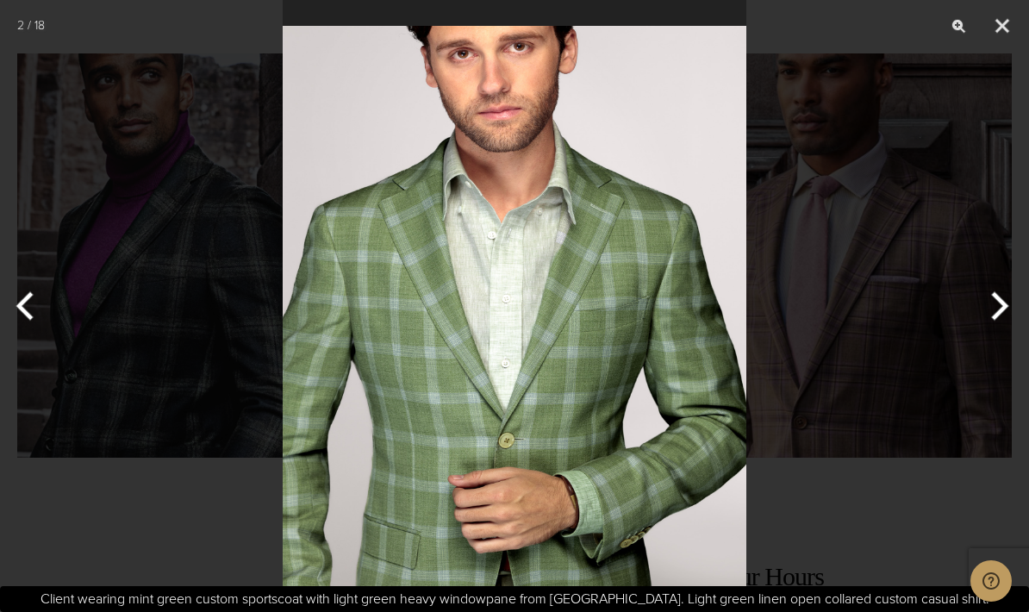
click at [996, 302] on button "Next" at bounding box center [996, 306] width 65 height 86
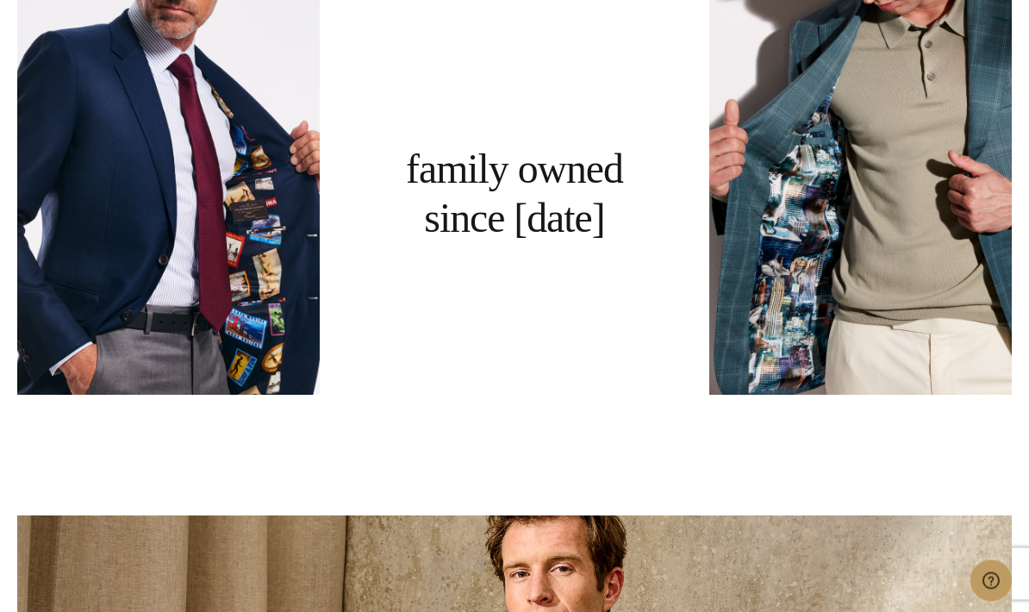
scroll to position [3368, 0]
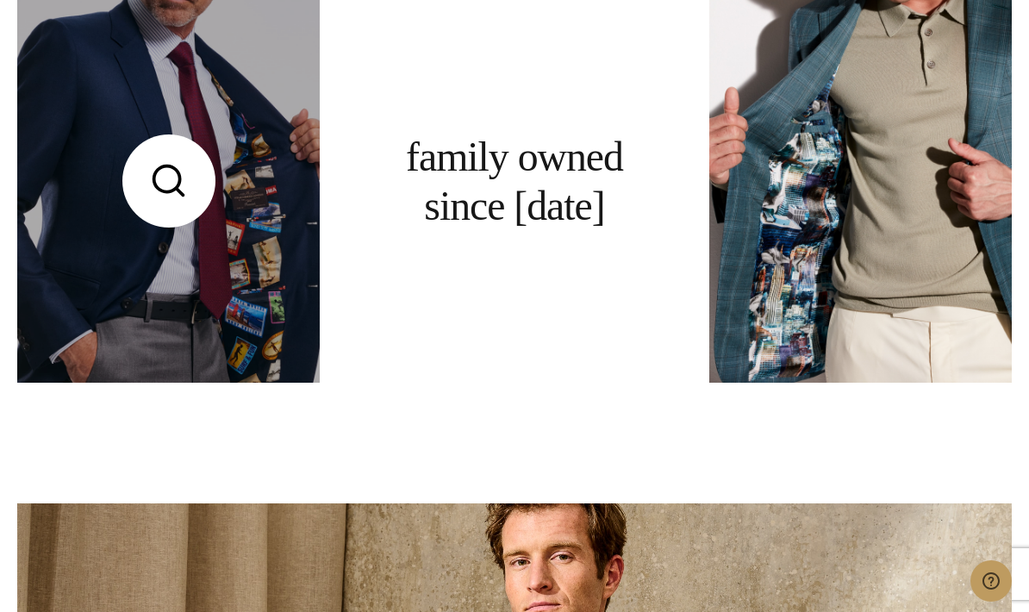
click at [219, 330] on link at bounding box center [168, 180] width 302 height 403
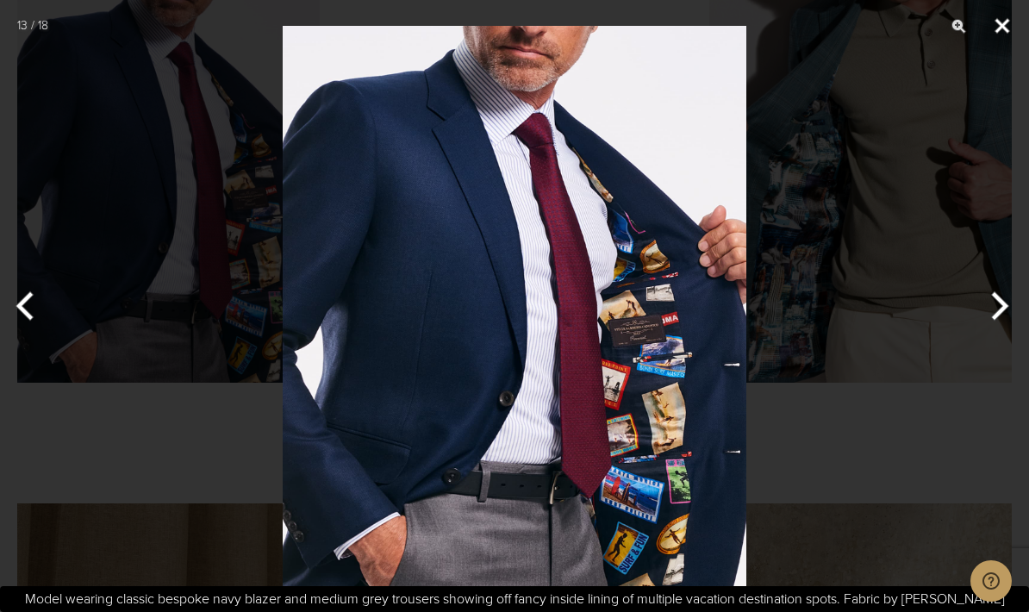
click at [1005, 38] on button "Close" at bounding box center [1001, 26] width 43 height 52
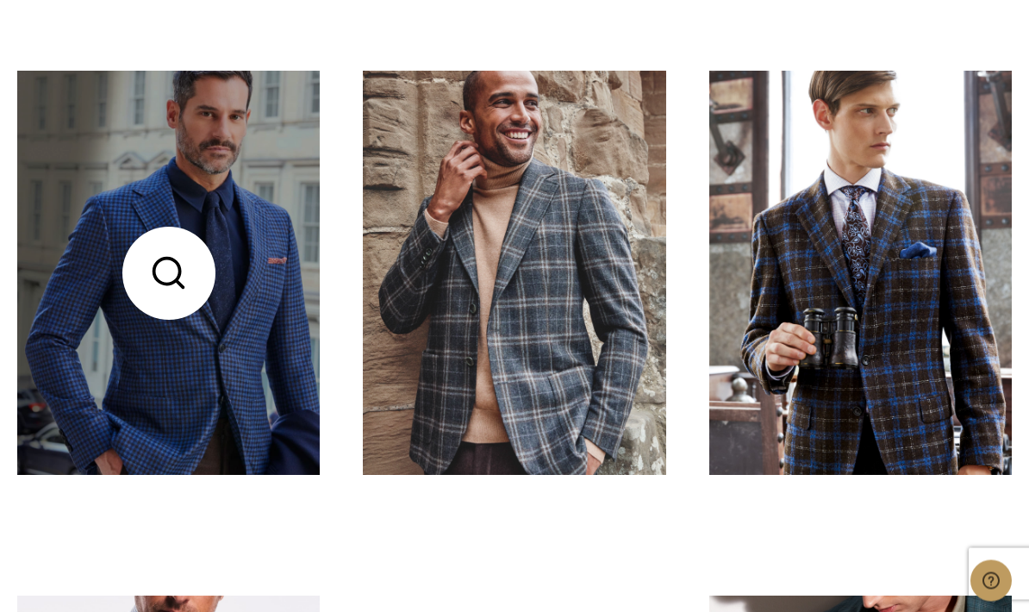
scroll to position [2752, 0]
click at [256, 399] on link at bounding box center [168, 272] width 302 height 403
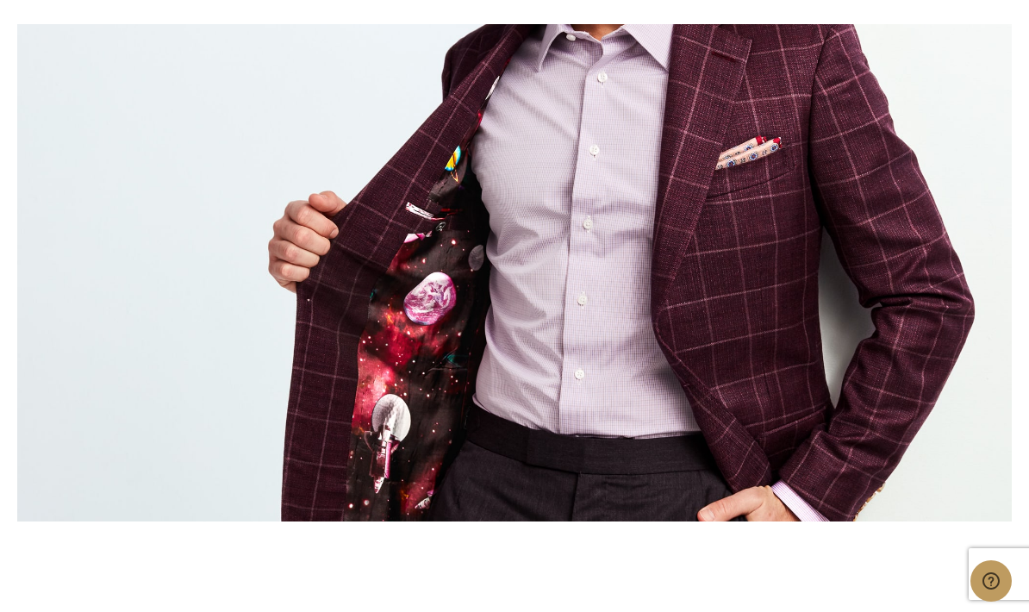
scroll to position [1639, 0]
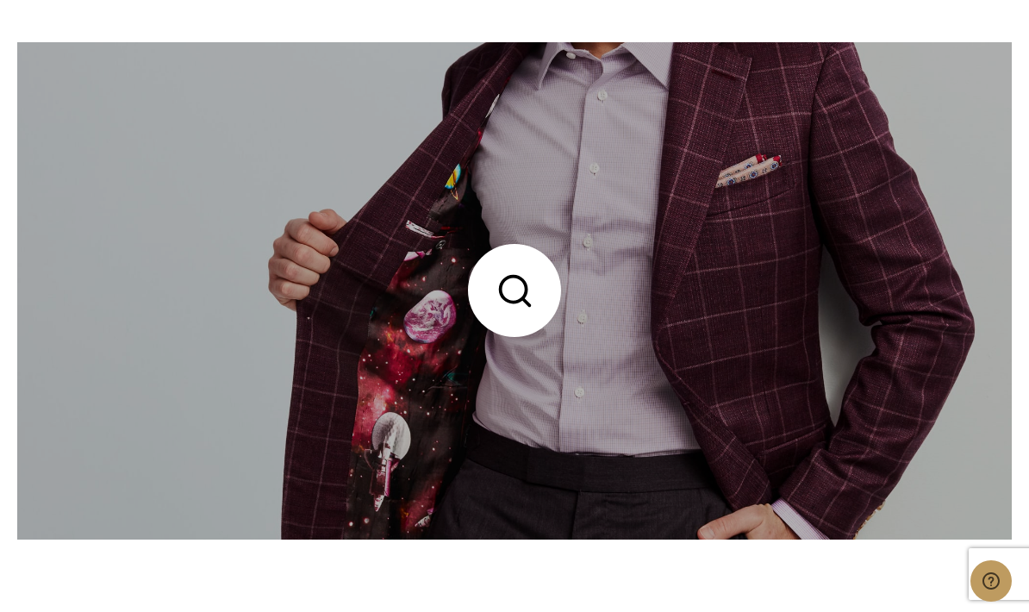
click at [985, 383] on link at bounding box center [514, 290] width 994 height 497
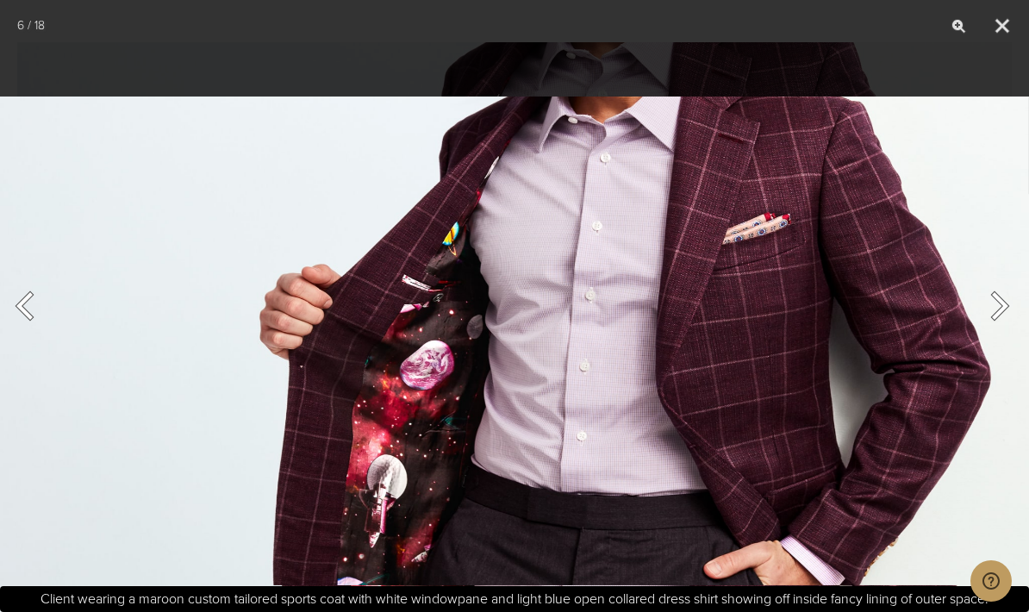
click at [1003, 349] on button "Next" at bounding box center [996, 306] width 65 height 86
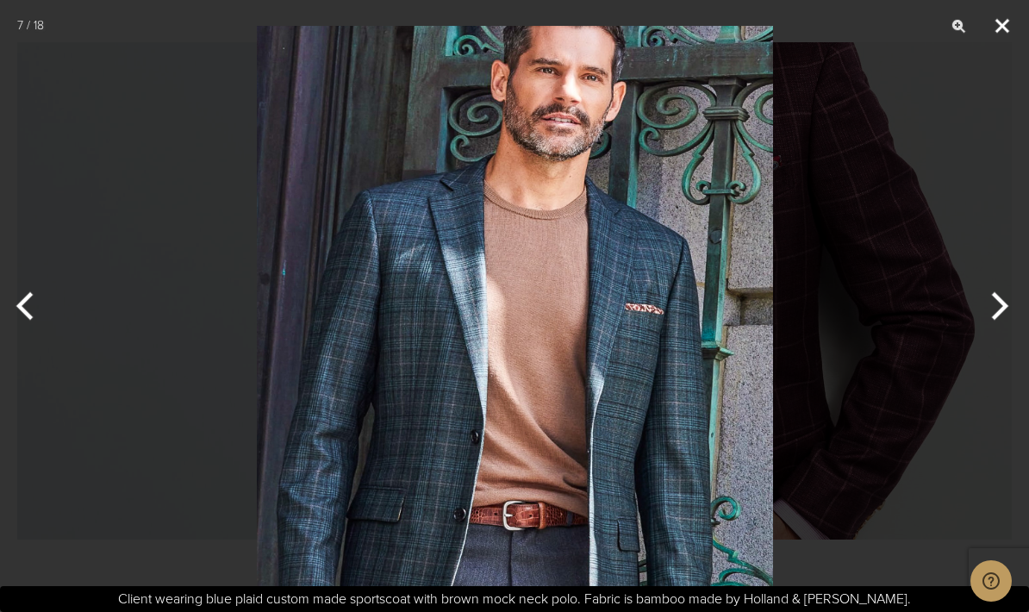
click at [1011, 28] on button "Close" at bounding box center [1001, 26] width 43 height 52
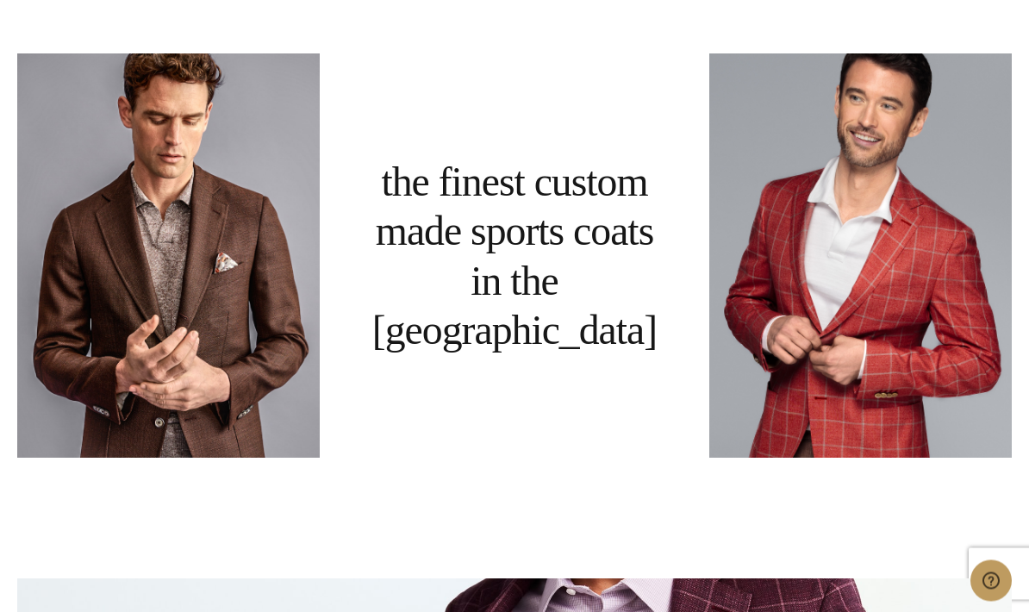
scroll to position [1104, 0]
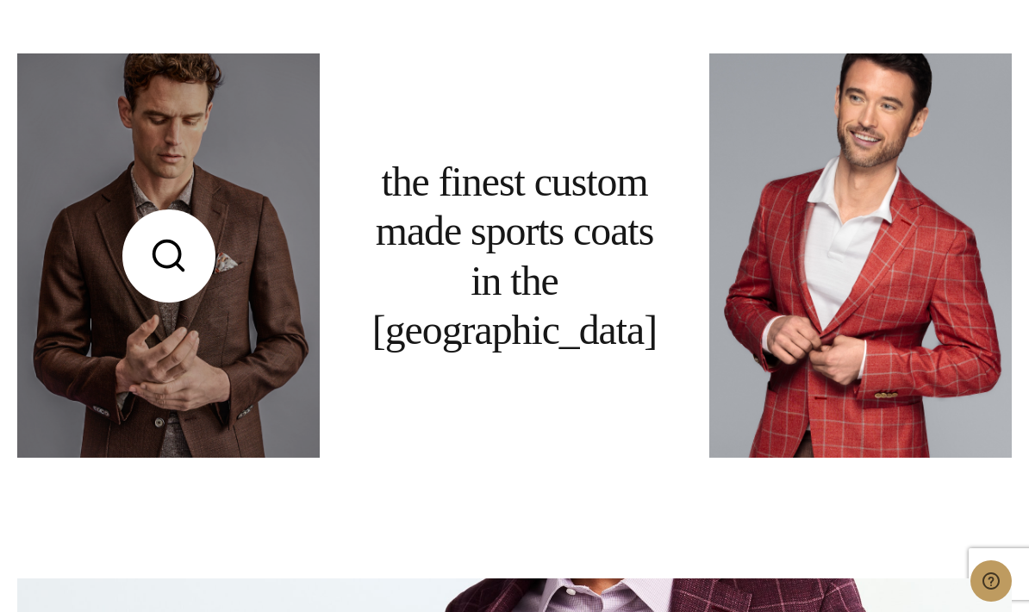
click at [246, 392] on link at bounding box center [168, 254] width 302 height 403
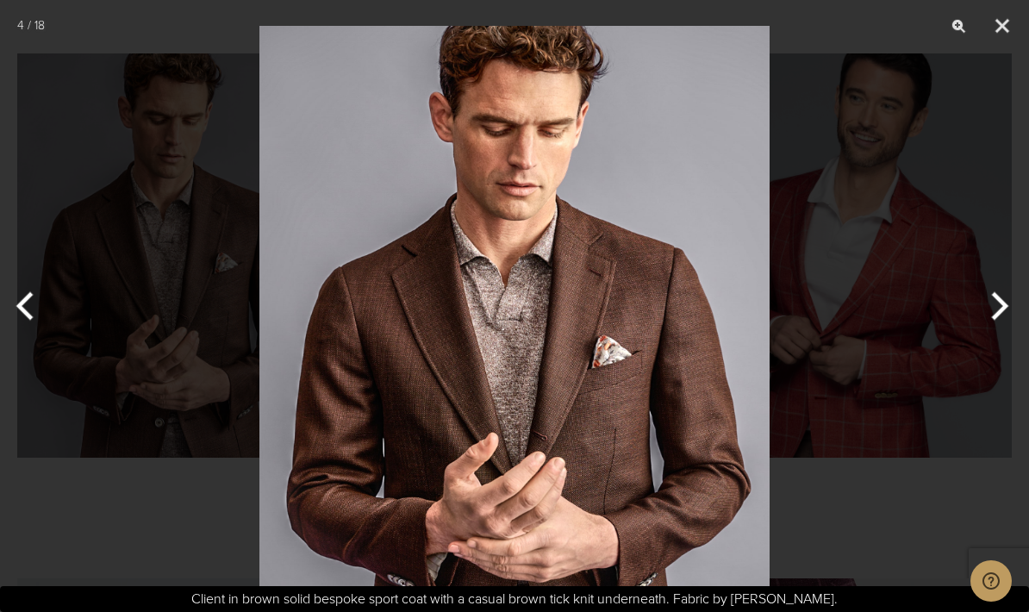
click at [995, 341] on button "Next" at bounding box center [996, 306] width 65 height 86
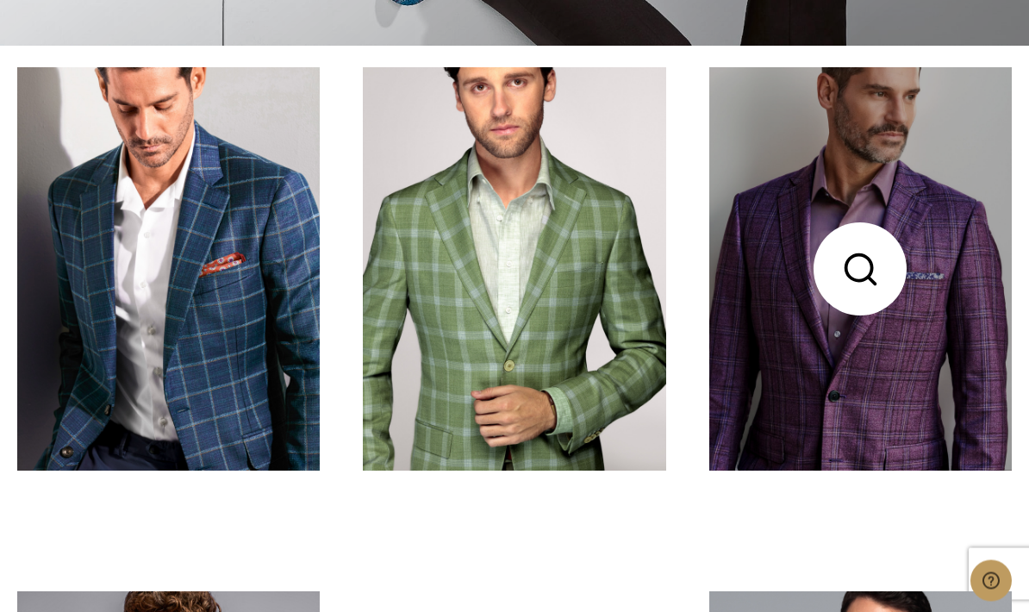
scroll to position [566, 0]
click at [960, 346] on link at bounding box center [860, 268] width 302 height 403
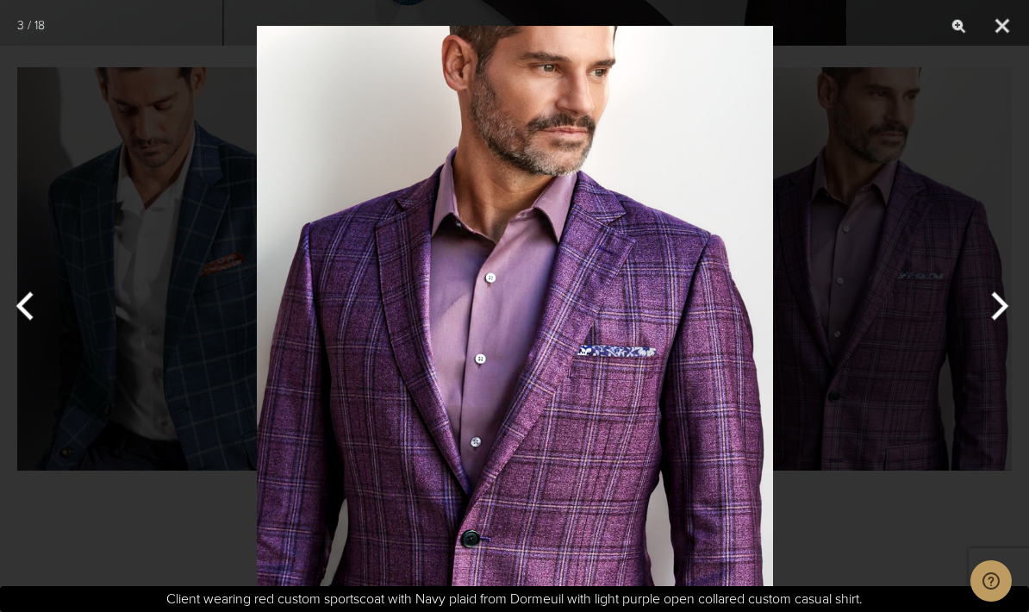
click at [998, 339] on button "Next" at bounding box center [996, 306] width 65 height 86
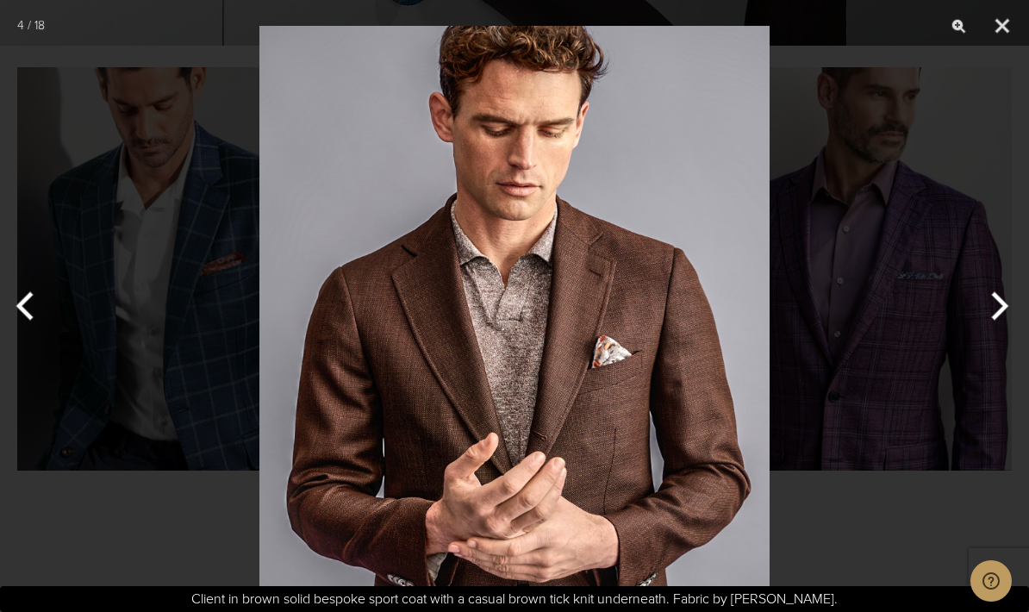
click at [1006, 339] on button "Next" at bounding box center [996, 306] width 65 height 86
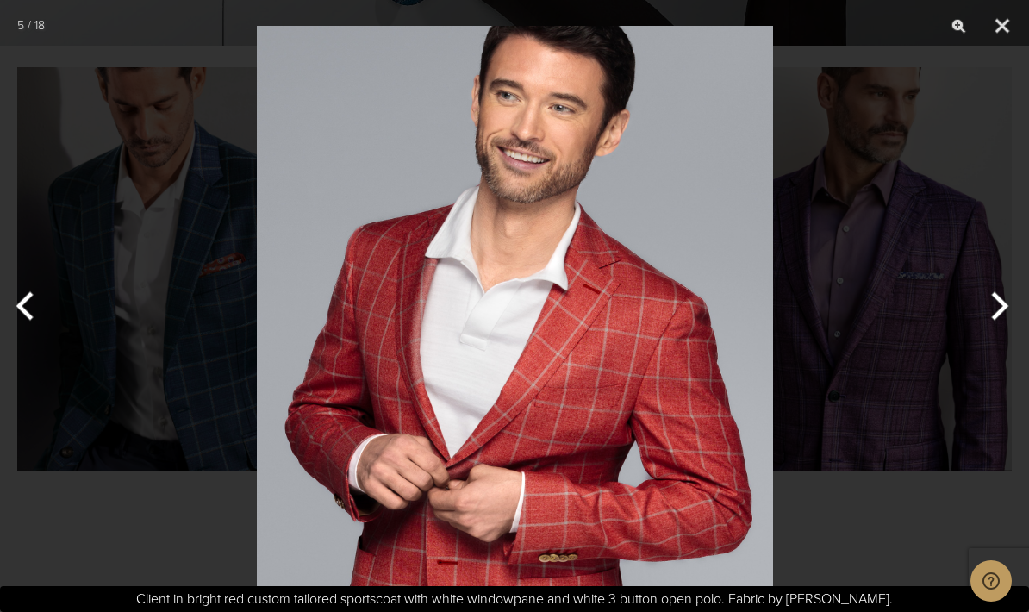
click at [1007, 345] on button "Next" at bounding box center [996, 306] width 65 height 86
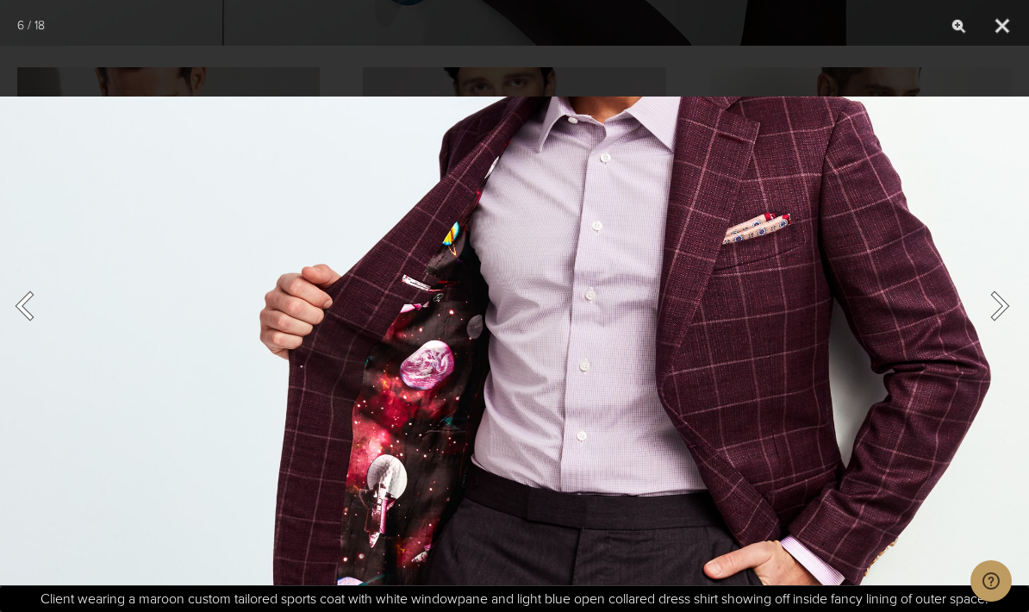
click at [994, 343] on button "Next" at bounding box center [996, 306] width 65 height 86
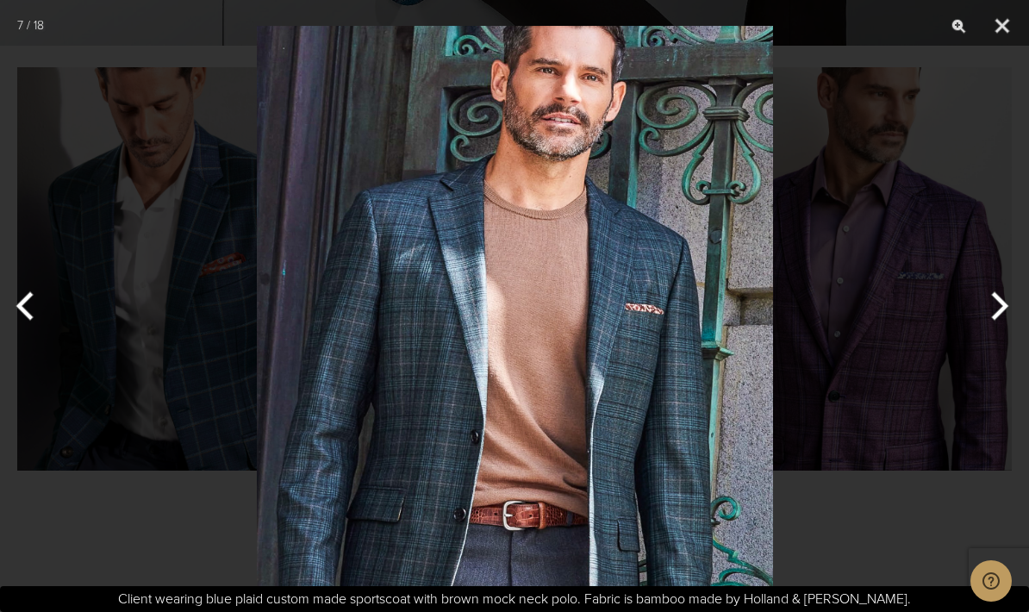
click at [36, 338] on button "Previous" at bounding box center [32, 306] width 65 height 86
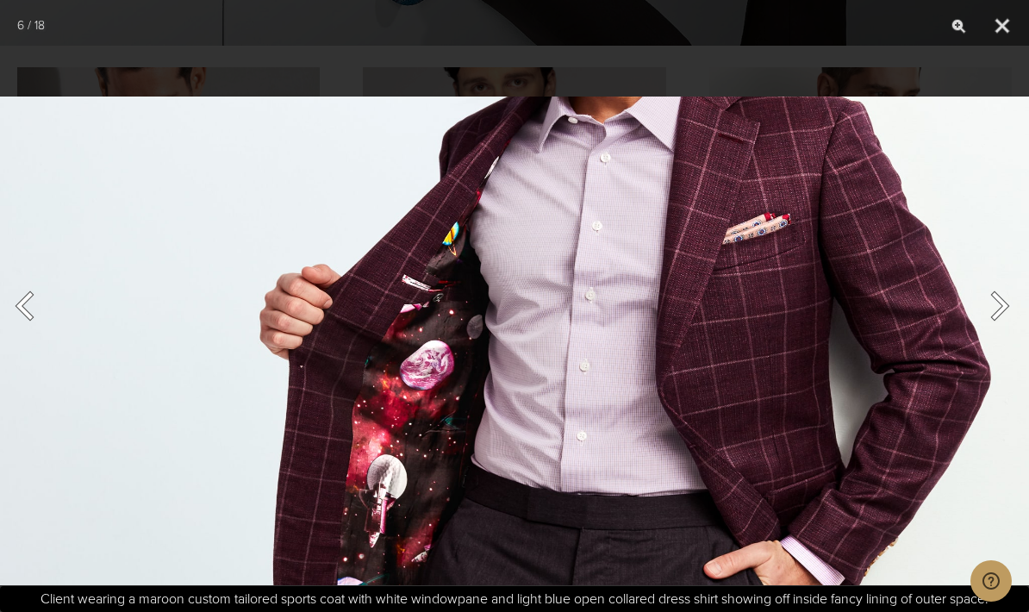
click at [19, 349] on button "Previous" at bounding box center [32, 306] width 65 height 86
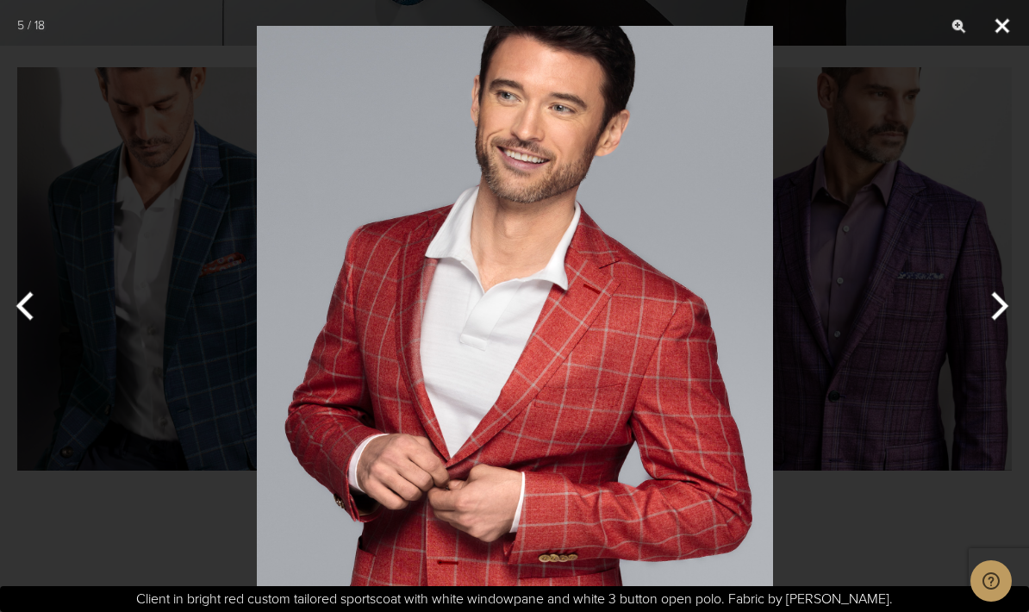
click at [1007, 28] on button "Close" at bounding box center [1001, 26] width 43 height 52
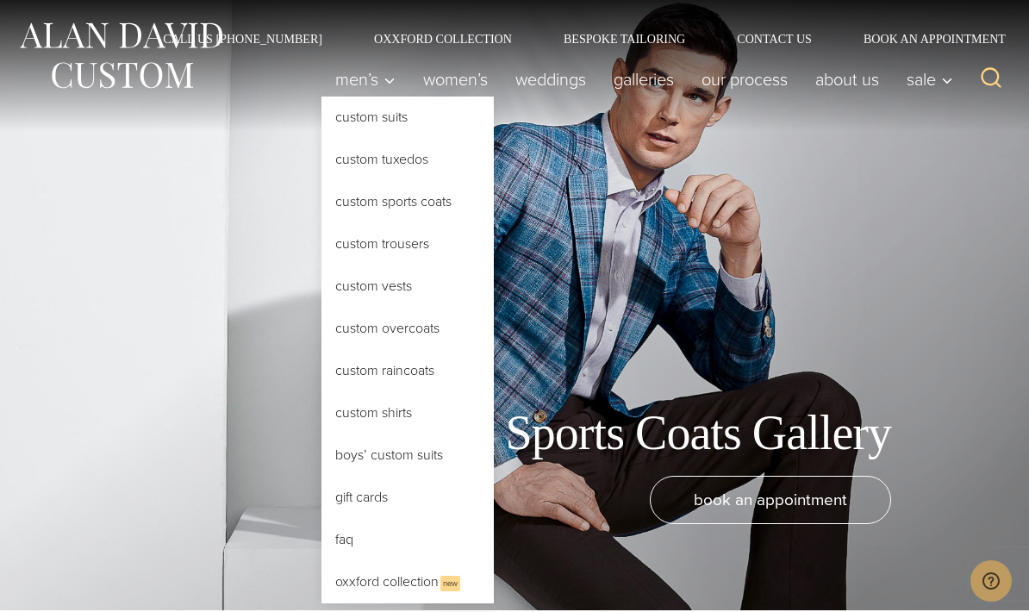
scroll to position [0, 0]
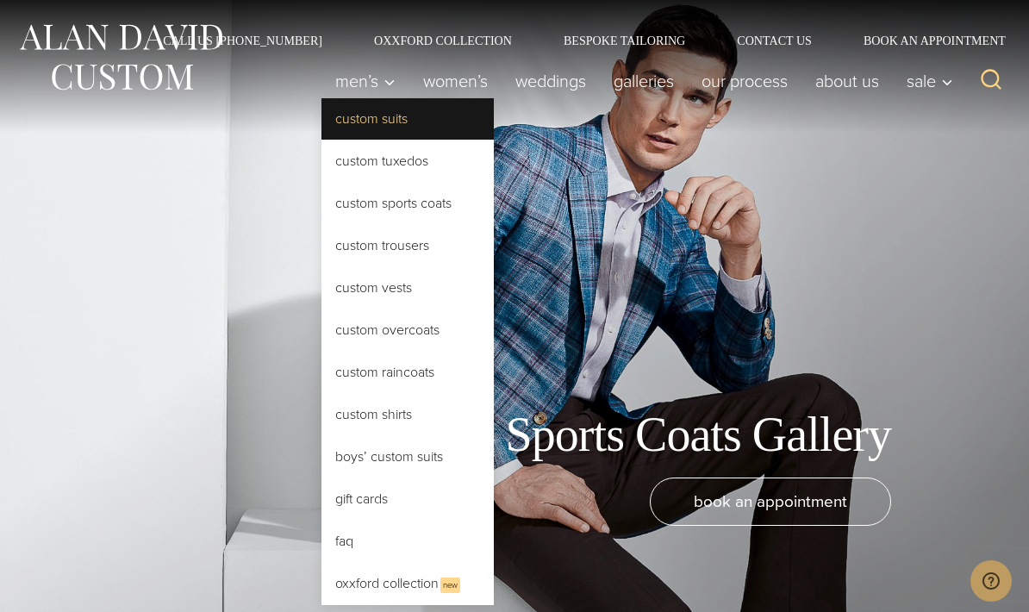
click at [383, 124] on link "Custom Suits" at bounding box center [407, 118] width 172 height 41
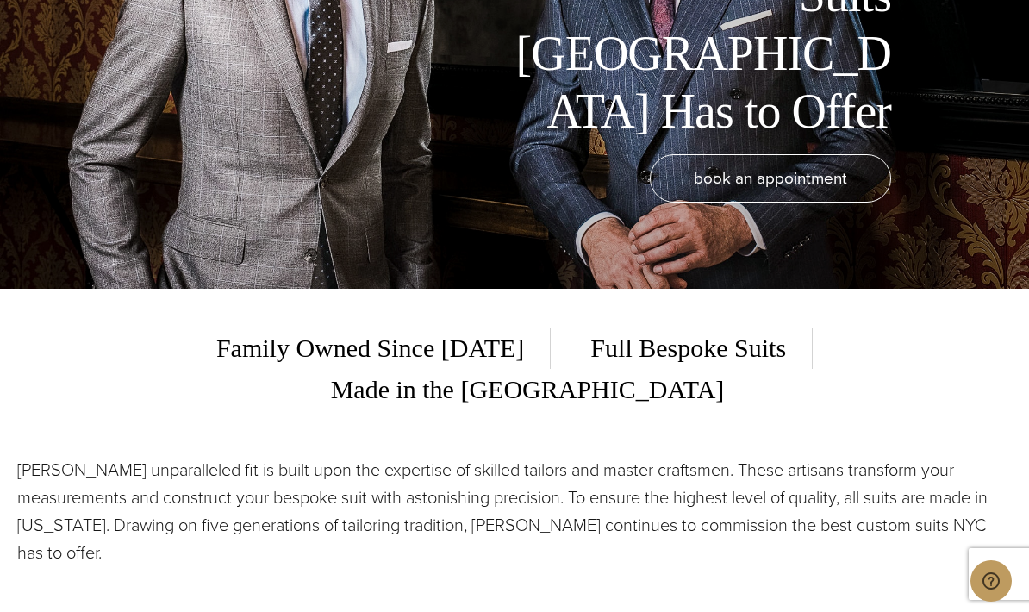
scroll to position [321, 0]
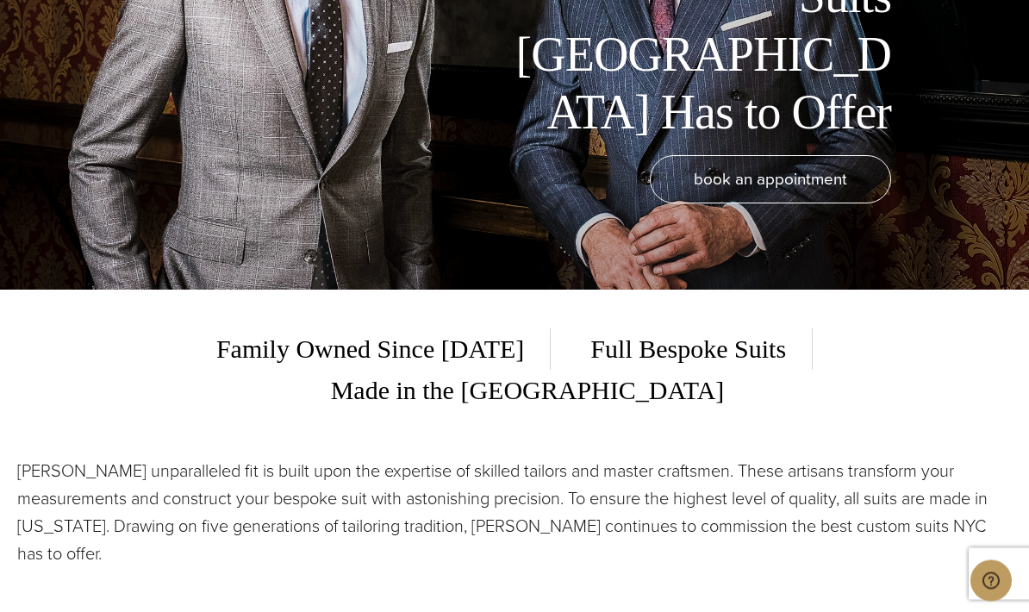
click at [575, 370] on span "Full Bespoke Suits" at bounding box center [688, 349] width 248 height 41
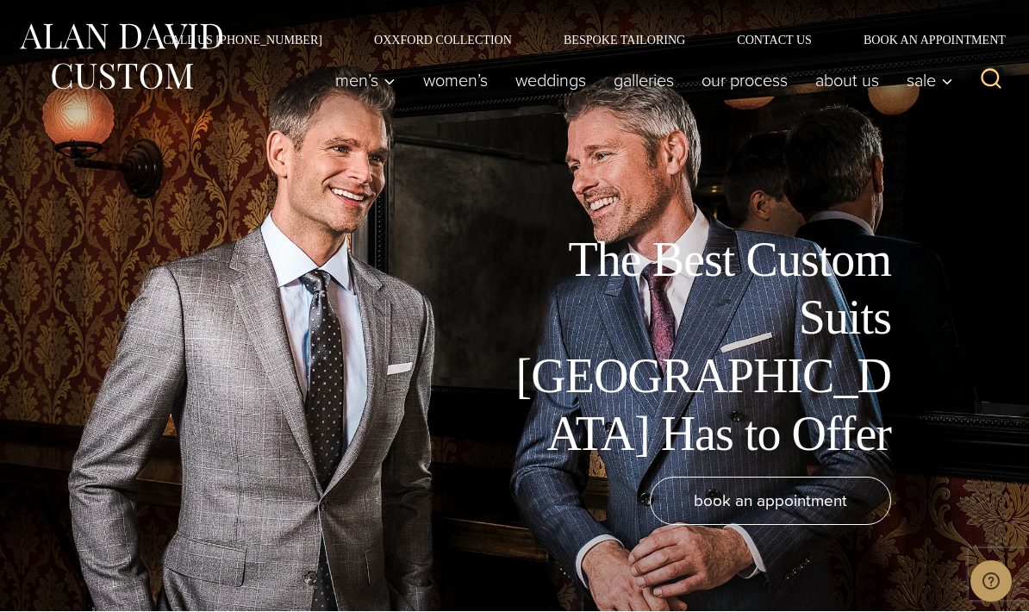
scroll to position [0, 0]
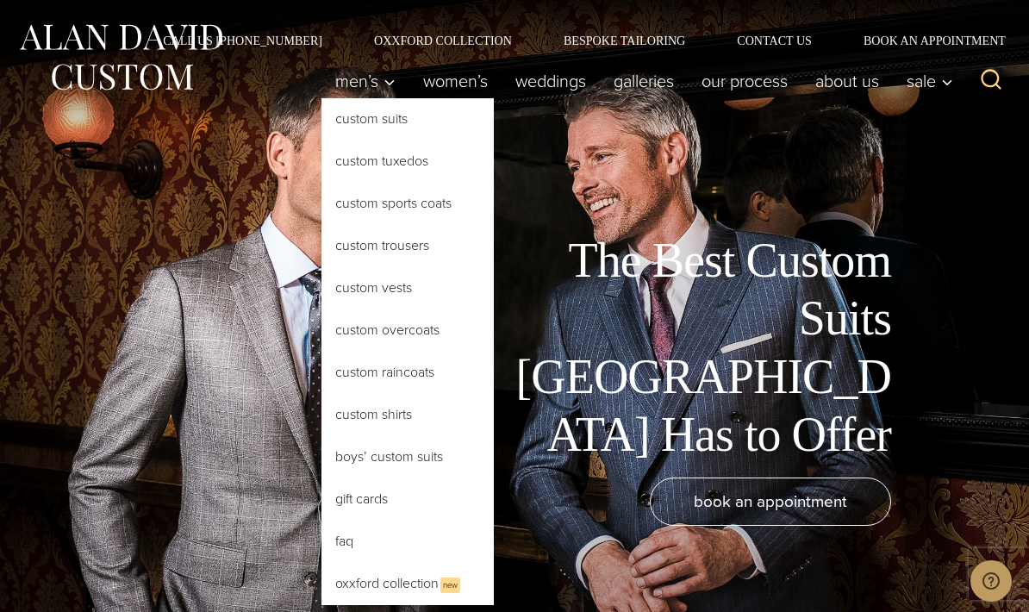
click at [394, 119] on link "Custom Suits" at bounding box center [407, 118] width 172 height 41
click at [396, 123] on link "Custom Suits" at bounding box center [407, 118] width 172 height 41
click at [390, 112] on link "Custom Suits" at bounding box center [407, 118] width 172 height 41
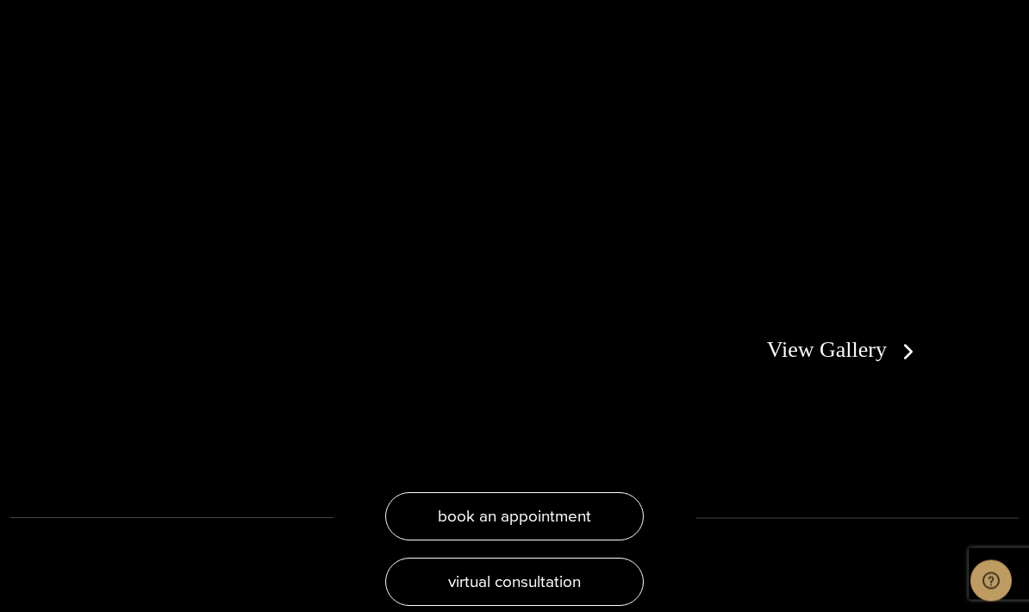
scroll to position [2992, 0]
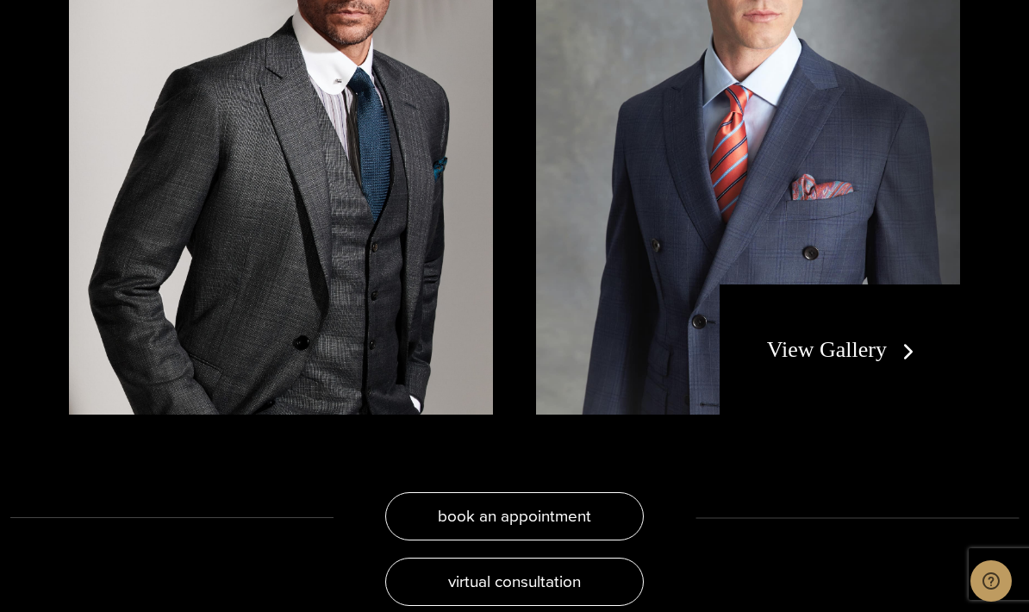
click at [892, 352] on link "View Gallery" at bounding box center [844, 349] width 154 height 25
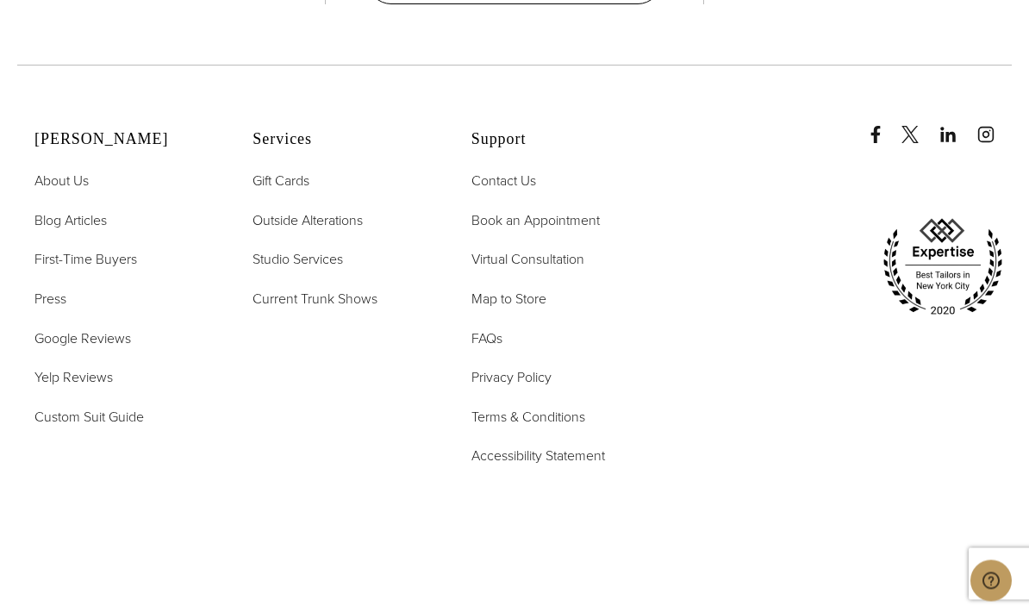
scroll to position [7411, 0]
click at [121, 268] on span "First-Time Buyers" at bounding box center [85, 258] width 103 height 20
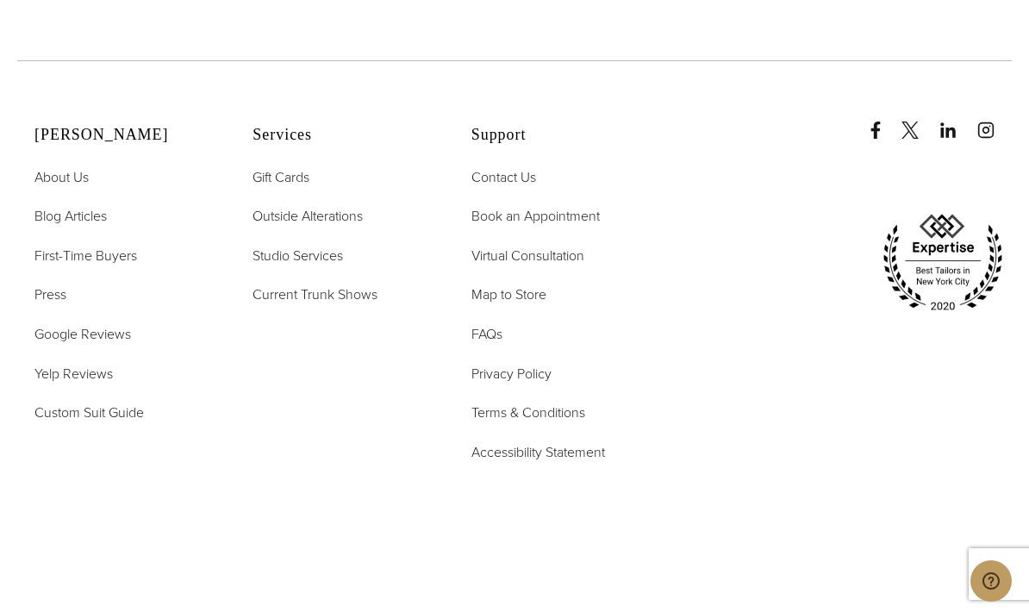
scroll to position [3809, 0]
click at [127, 423] on span "Custom Suit Guide" at bounding box center [88, 413] width 109 height 20
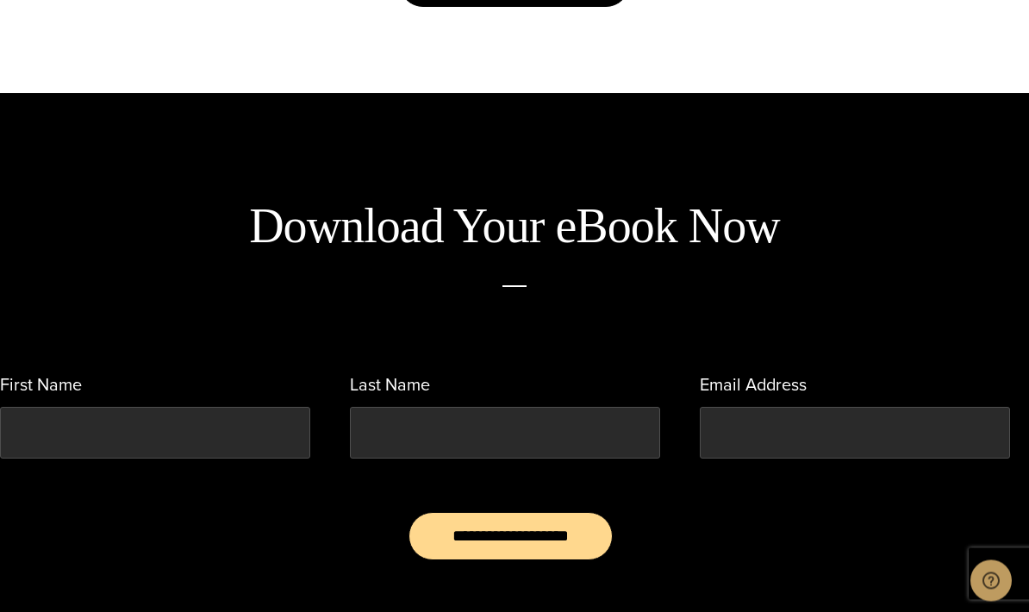
scroll to position [917, 0]
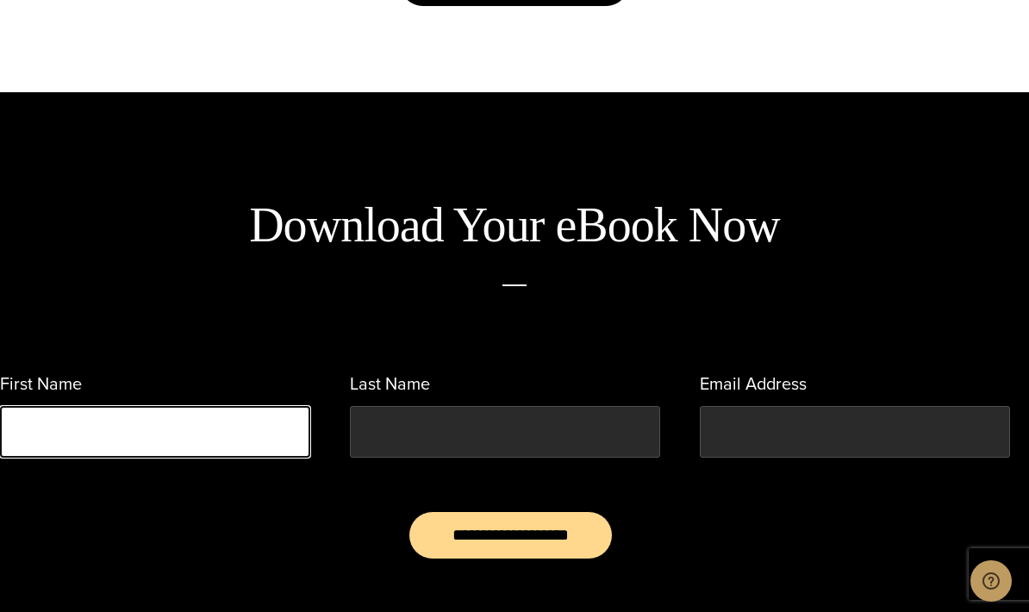
click at [274, 457] on input "First Name" at bounding box center [155, 432] width 310 height 52
type input "*******"
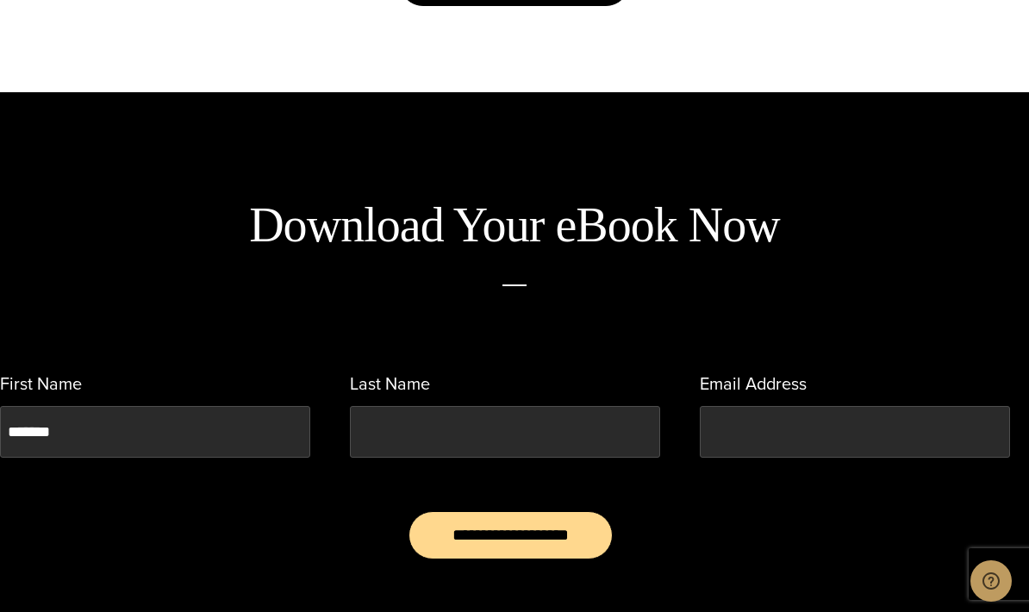
type input "*****"
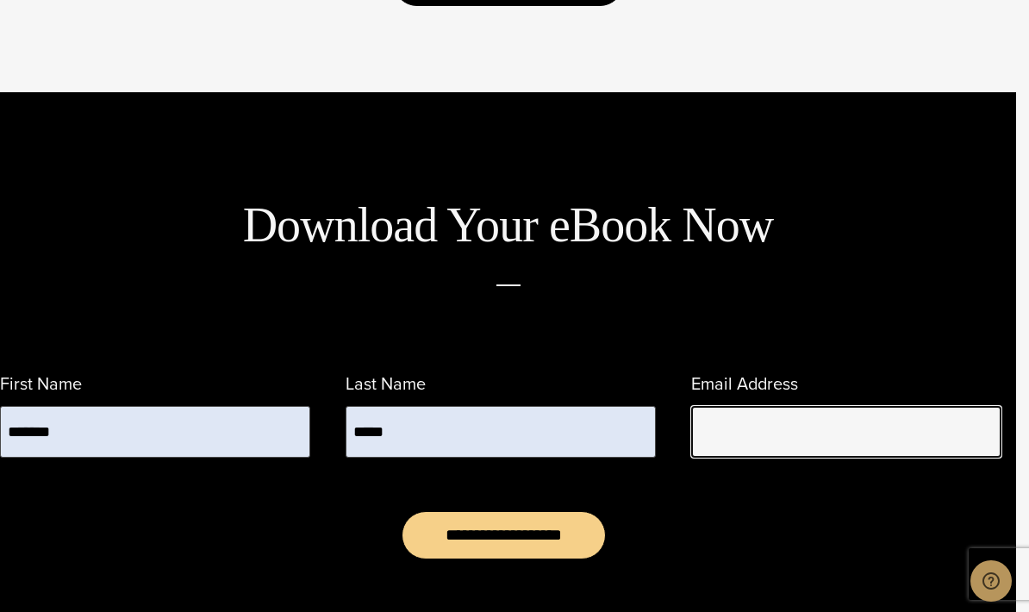
type input "**********"
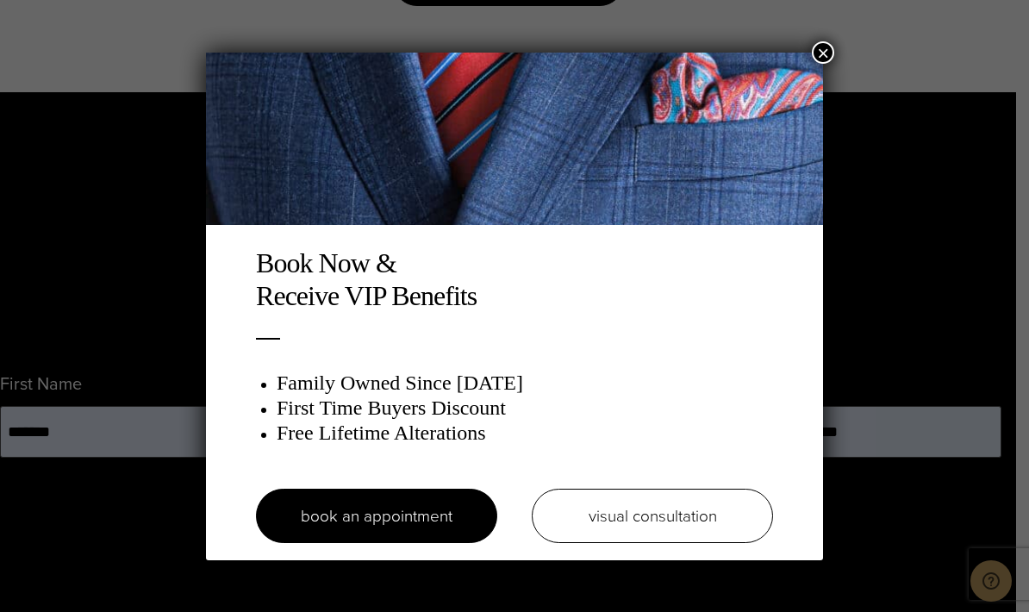
click at [347, 611] on div "Book Now & Receive VIP Benefits Family Owned Since 1913 First Time Buyers Disco…" at bounding box center [514, 306] width 1029 height 612
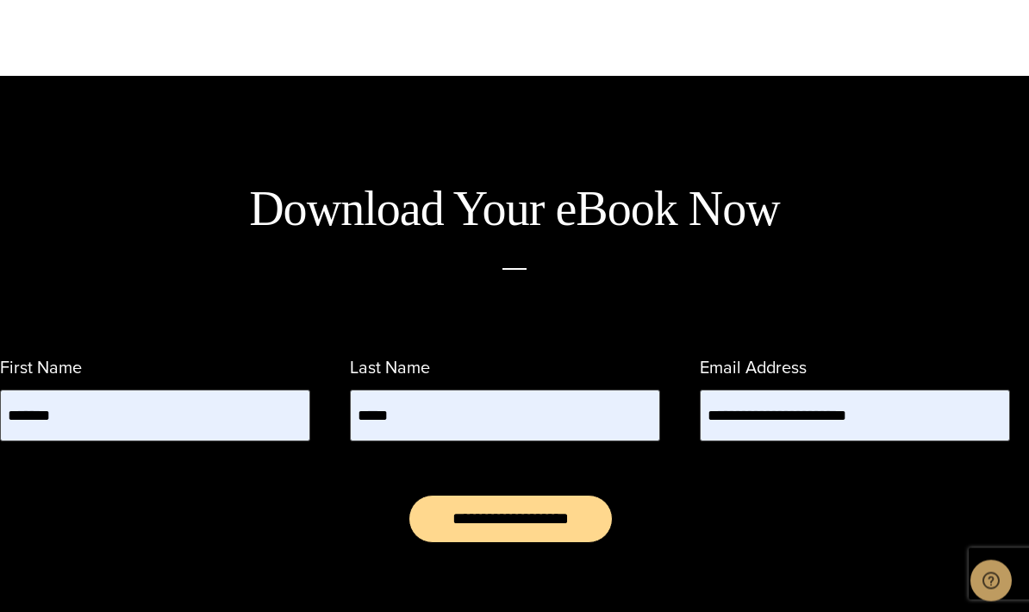
scroll to position [936, 0]
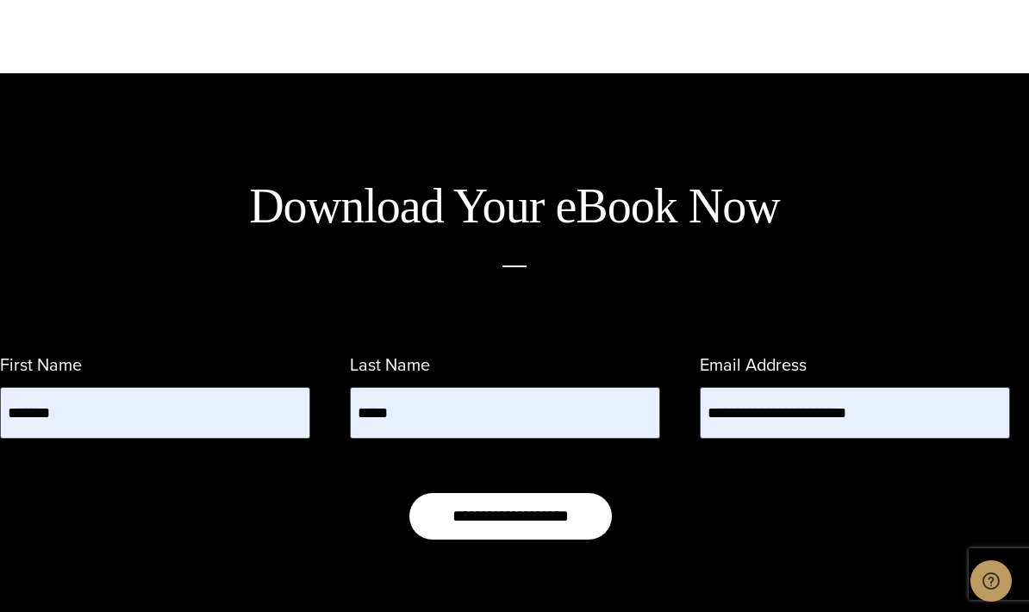
click at [566, 540] on input "**********" at bounding box center [510, 516] width 204 height 48
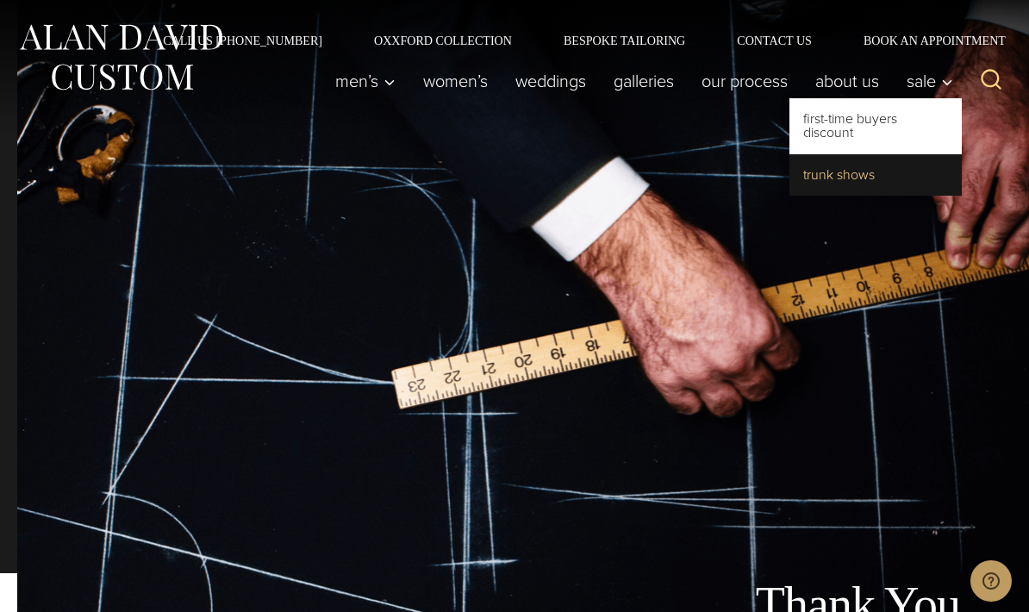
click at [883, 171] on link "Trunk Shows" at bounding box center [875, 174] width 172 height 41
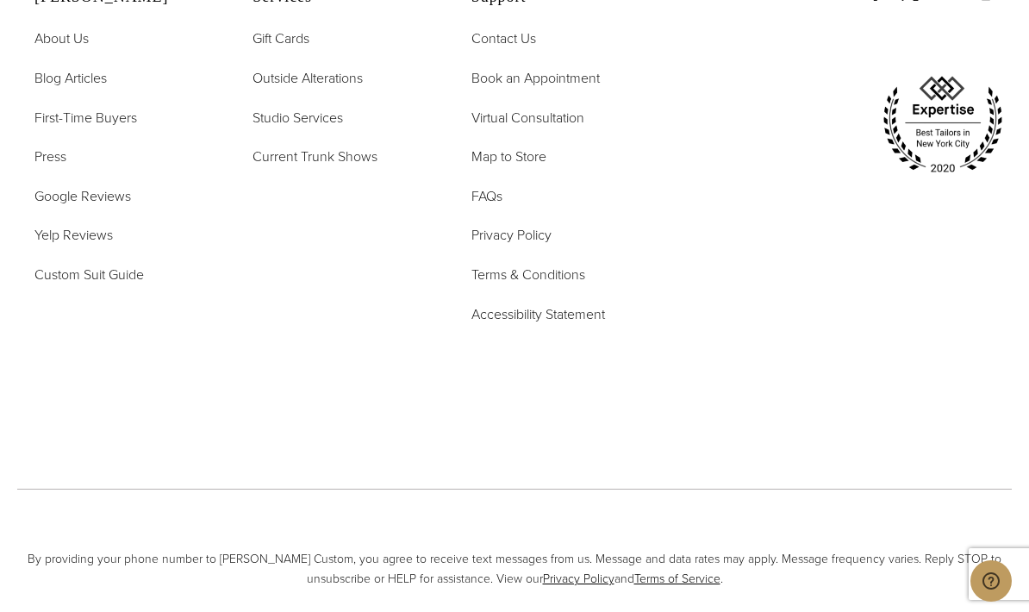
scroll to position [6236, 0]
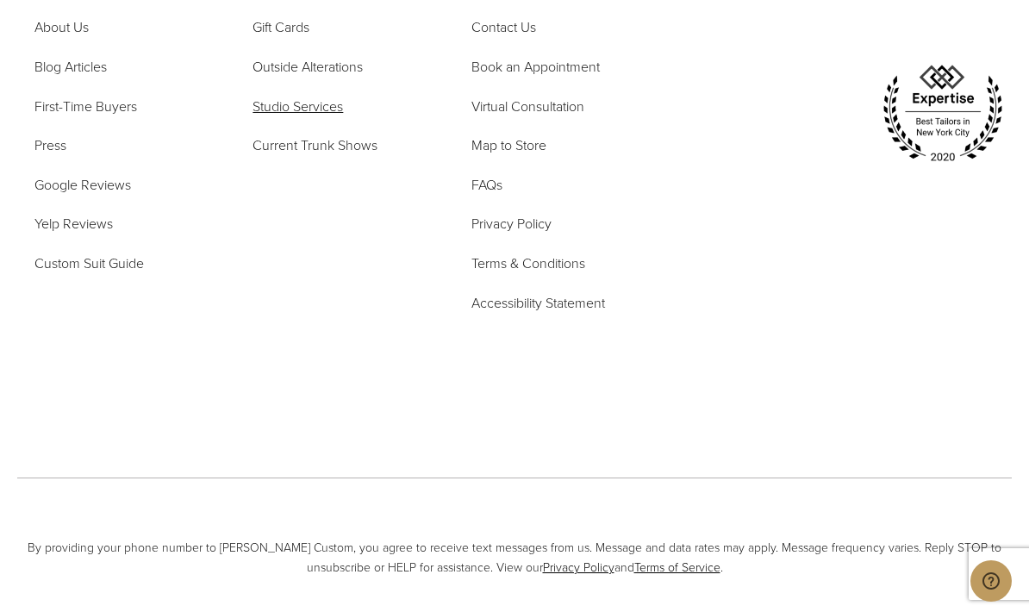
click at [326, 116] on span "Studio Services" at bounding box center [297, 106] width 90 height 20
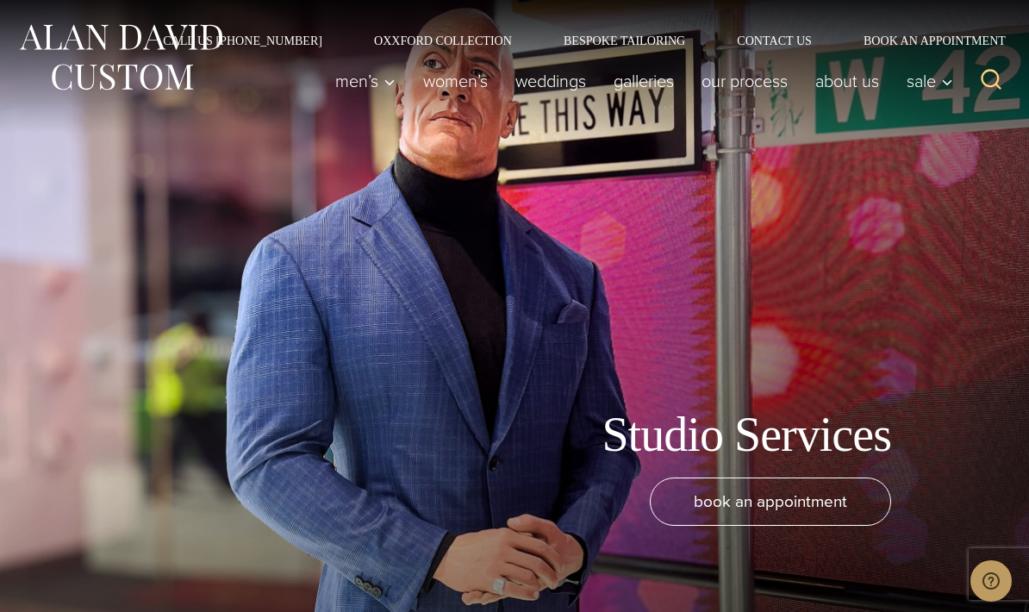
click at [610, 58] on div "Men’s Custom Suits Custom Tuxedos Custom Sports Coats Custom Trousers Custom Ve…" at bounding box center [641, 81] width 640 height 69
click at [627, 46] on link "Bespoke Tailoring" at bounding box center [624, 40] width 173 height 12
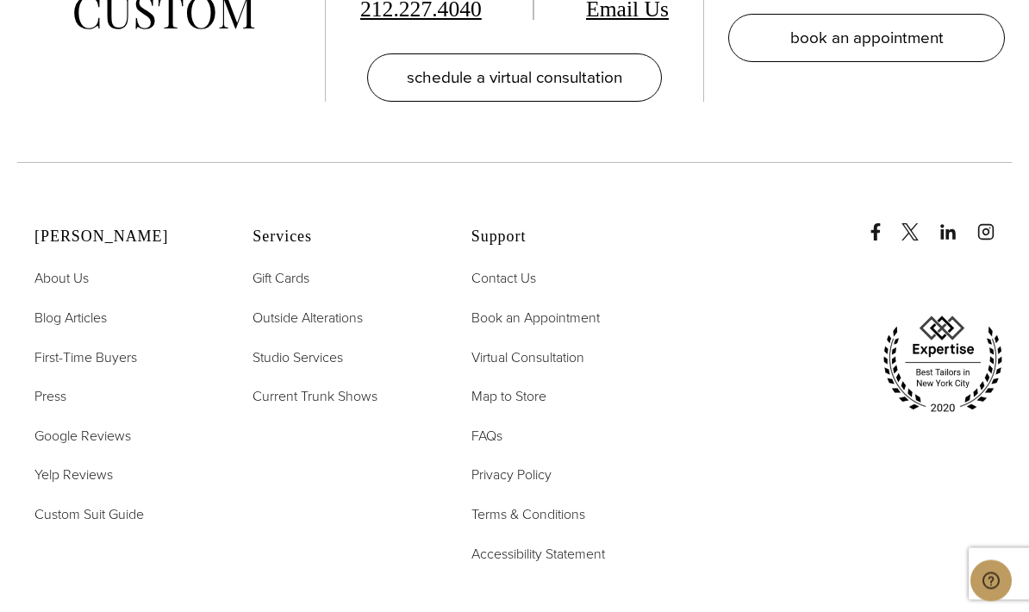
scroll to position [6685, 0]
click at [501, 431] on span "FAQs" at bounding box center [486, 436] width 31 height 20
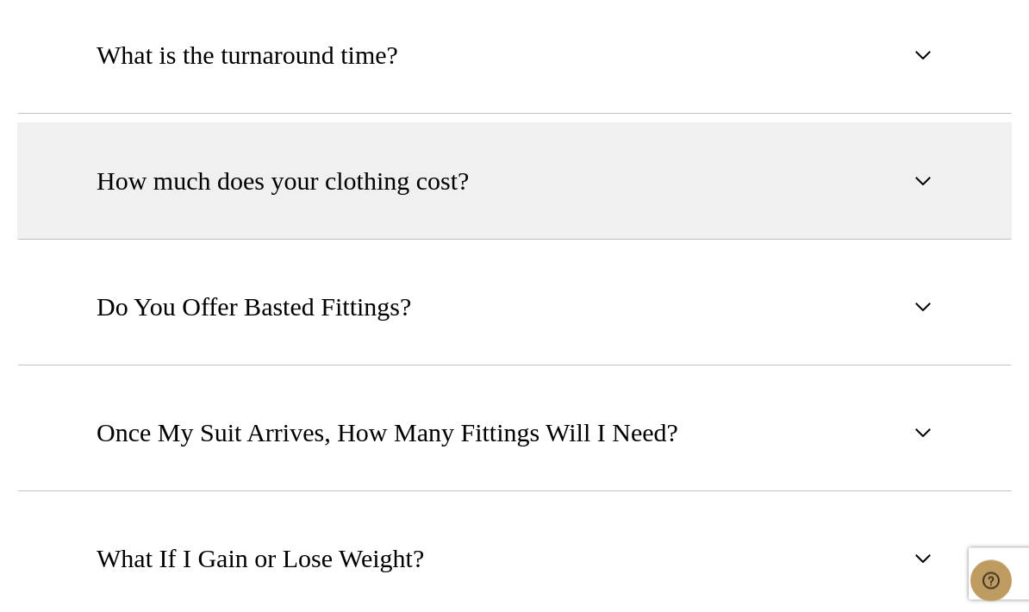
click at [887, 240] on button "How much does your clothing cost?" at bounding box center [514, 181] width 994 height 117
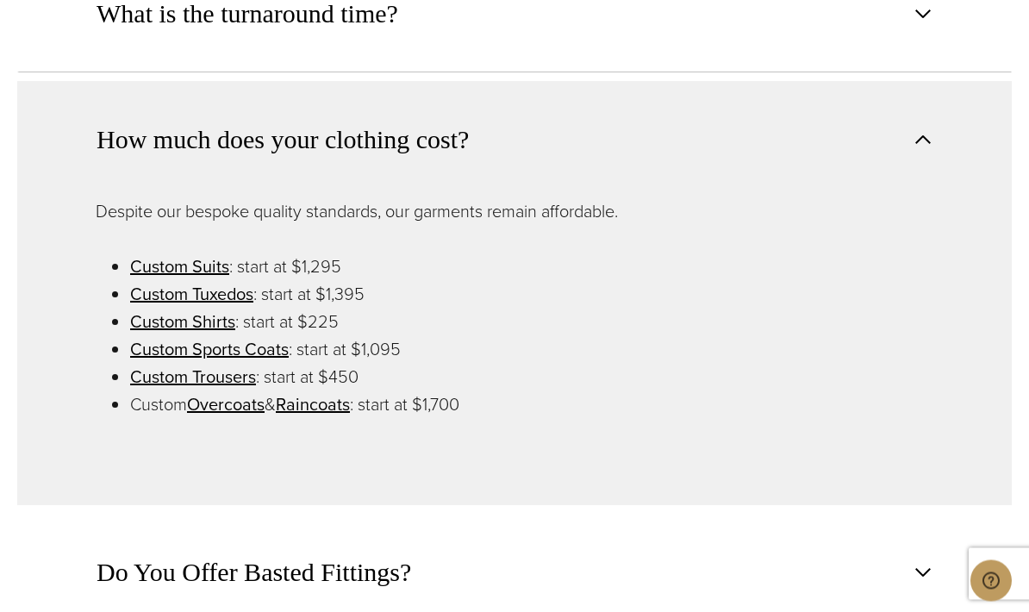
scroll to position [1235, 0]
click at [215, 279] on link "Custom Suits" at bounding box center [179, 266] width 99 height 26
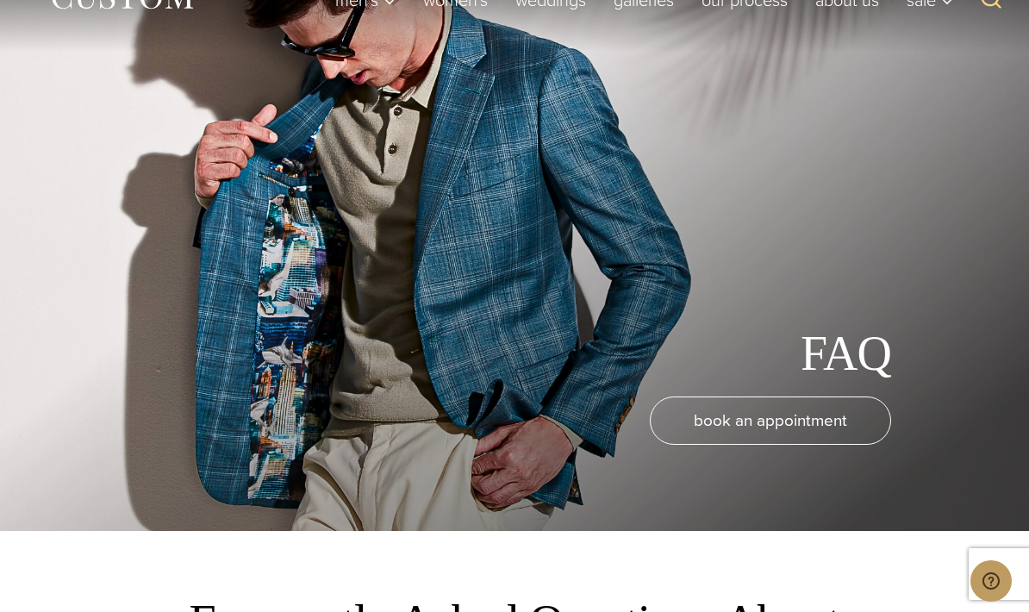
scroll to position [0, 0]
